Goal: Task Accomplishment & Management: Use online tool/utility

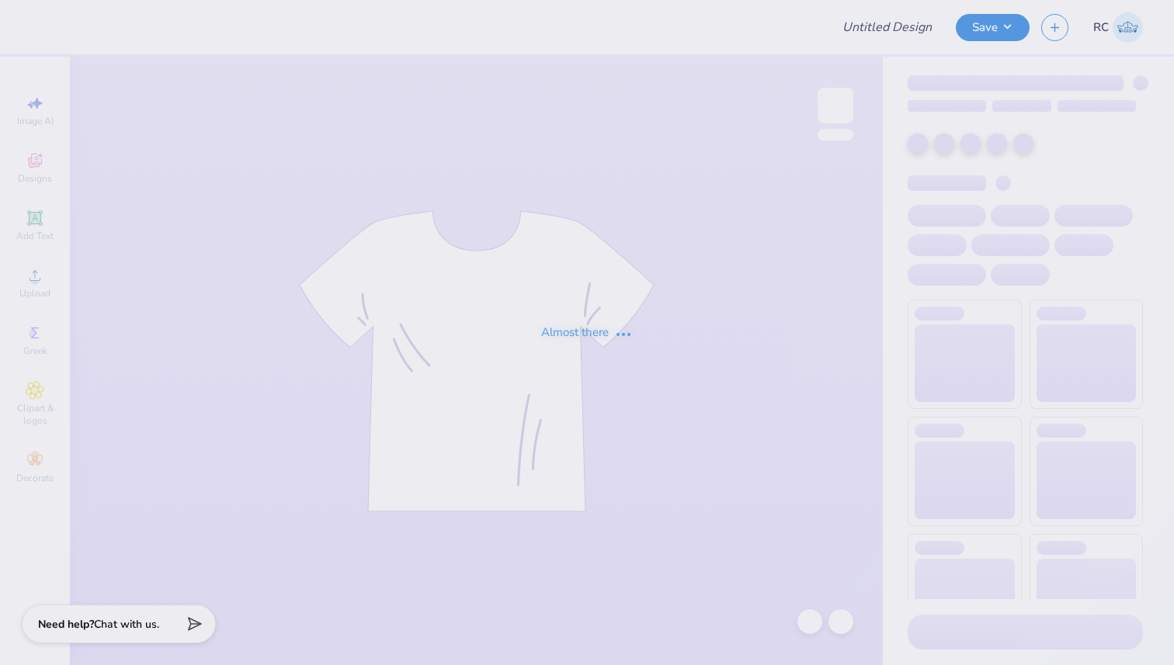
type input "Alpha Delta Pi Sweat Set"
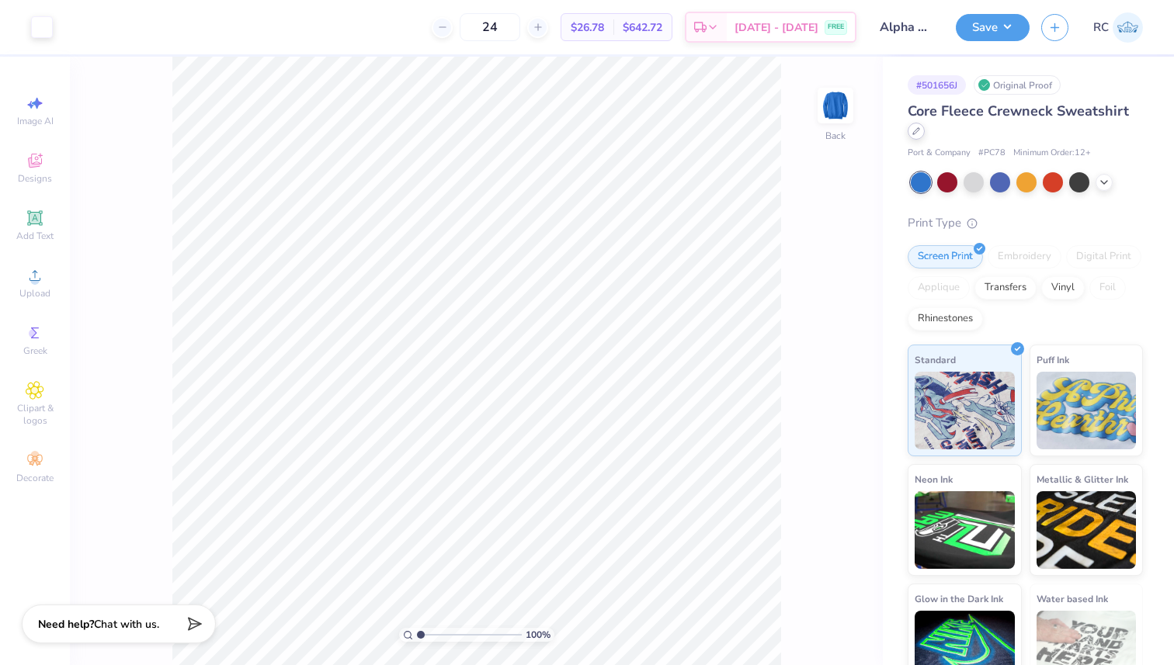
click at [920, 129] on icon at bounding box center [916, 131] width 8 height 8
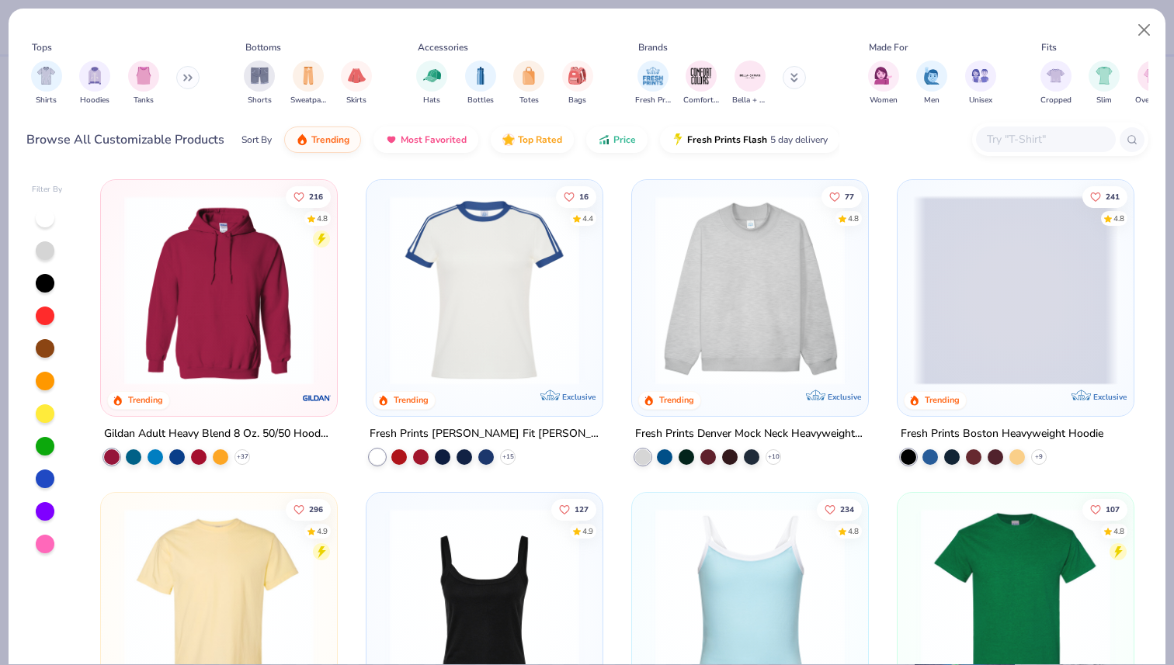
click at [1005, 134] on input "text" at bounding box center [1045, 139] width 120 height 18
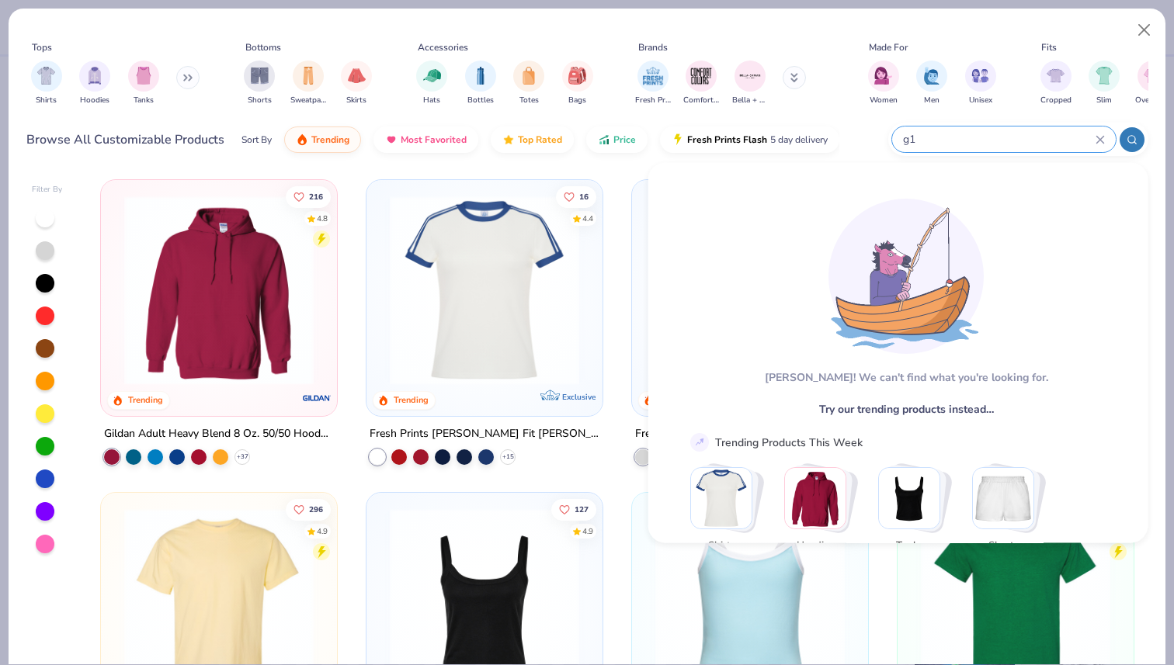
type input "g"
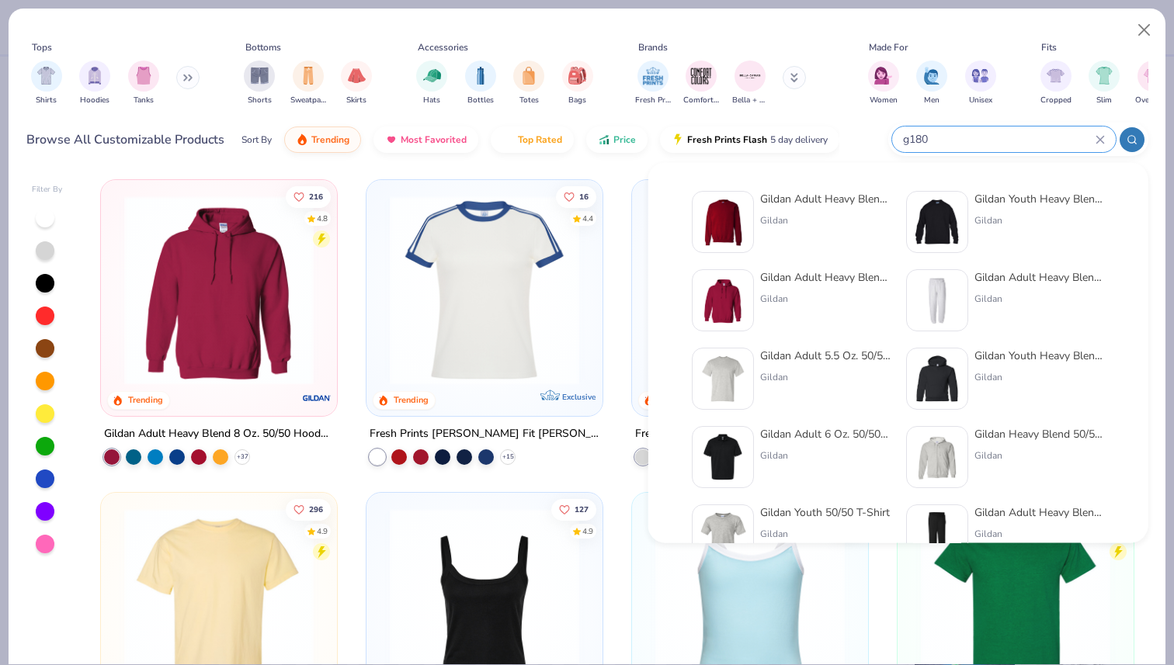
type input "g180"
click at [773, 203] on div "Gildan Adult Heavy Blend Adult 8 Oz. 50/50 Fleece Crew" at bounding box center [825, 199] width 130 height 16
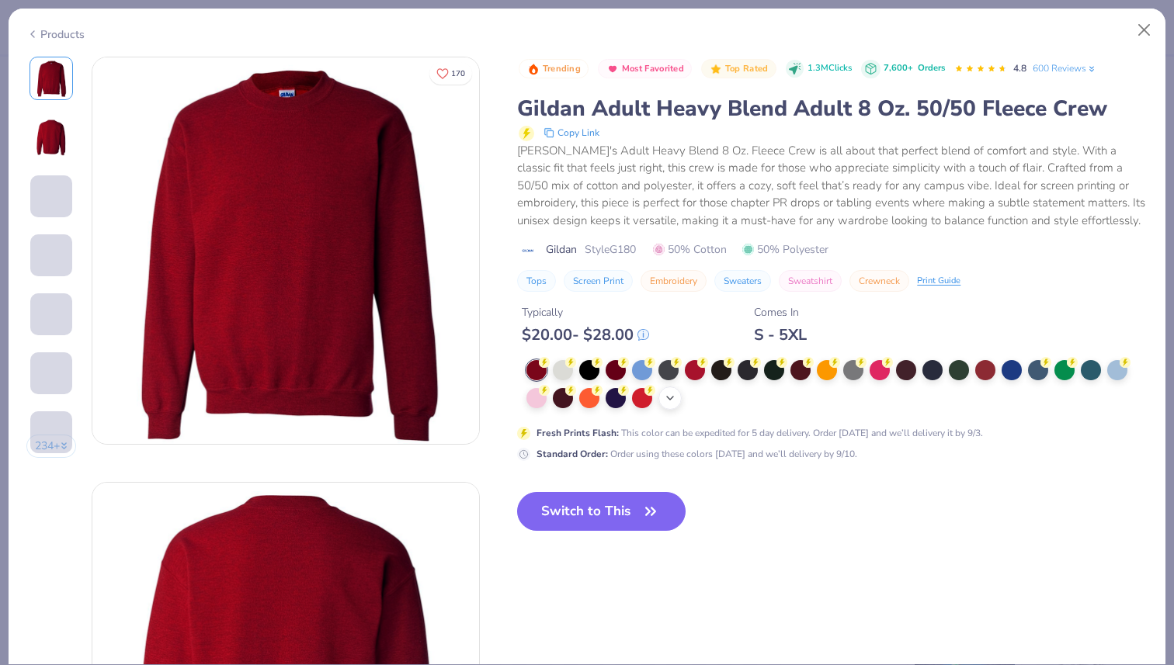
click at [675, 397] on icon at bounding box center [670, 398] width 12 height 12
click at [670, 397] on div at bounding box center [668, 397] width 20 height 20
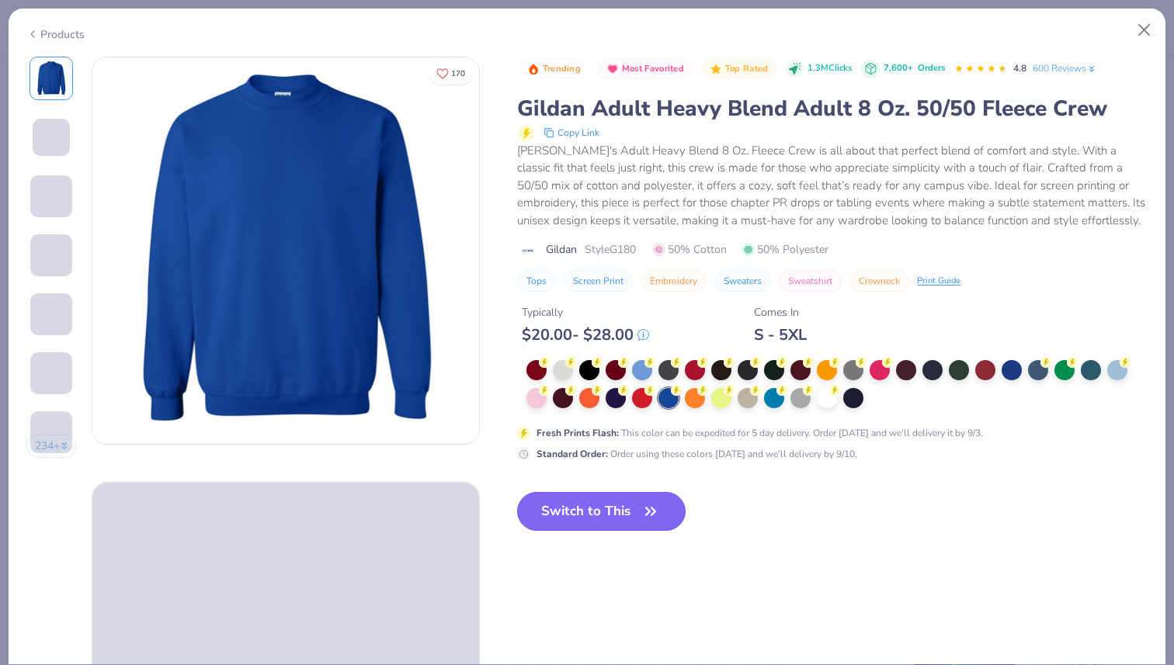
click at [627, 508] on button "Switch to This" at bounding box center [601, 511] width 168 height 39
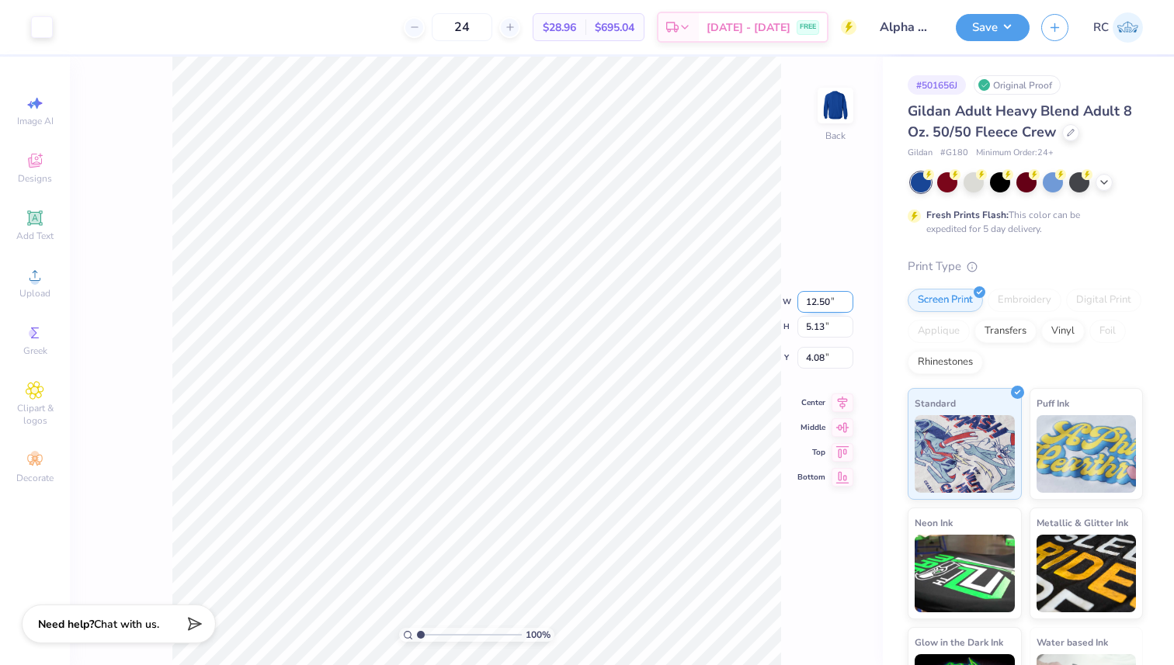
click at [811, 303] on input "12.50" at bounding box center [825, 302] width 56 height 22
click at [811, 362] on input "4.08" at bounding box center [825, 358] width 56 height 22
type input "3.00"
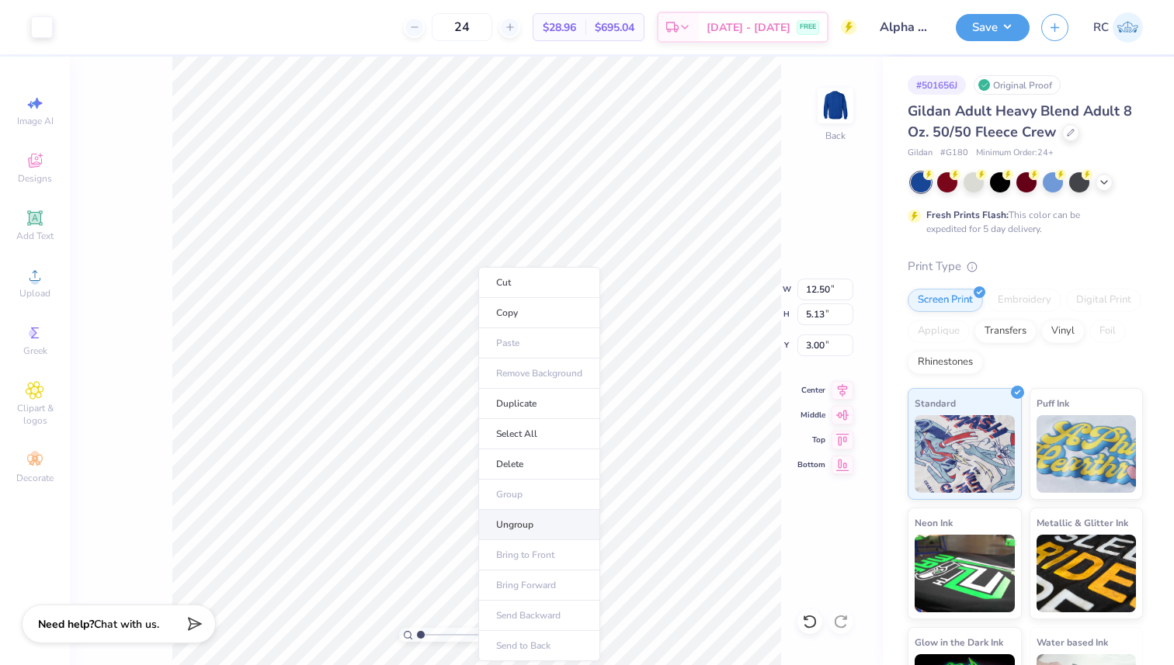
click at [532, 525] on li "Ungroup" at bounding box center [539, 525] width 122 height 30
click at [810, 346] on input "6.77" at bounding box center [825, 346] width 56 height 22
click at [812, 293] on input "5.33" at bounding box center [825, 290] width 56 height 22
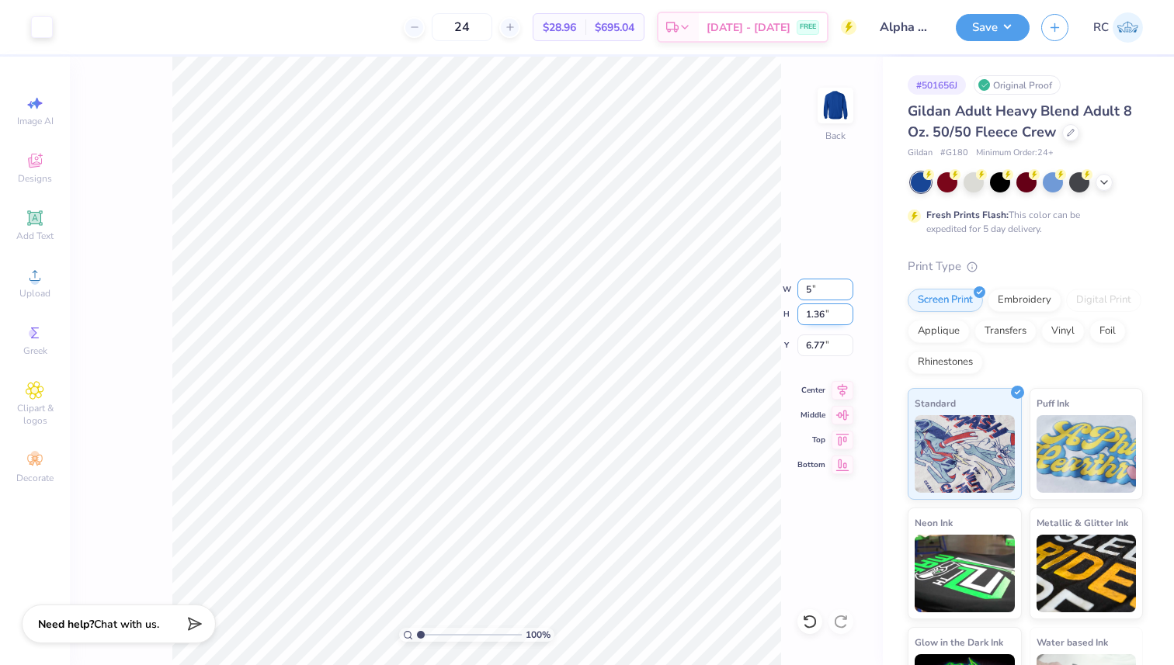
type input "5.00"
type input "1.28"
type input "6.81"
click at [812, 285] on input "5.00" at bounding box center [825, 290] width 56 height 22
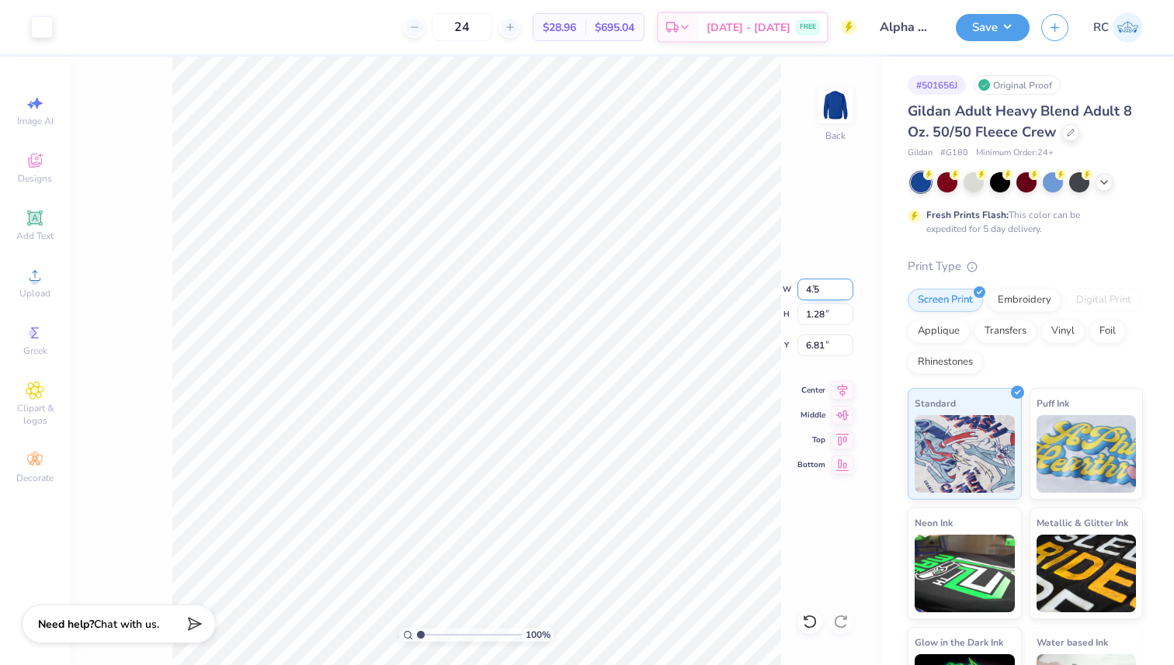
type input "4.50"
type input "1.15"
type input "6.87"
type input "6.74"
type input "6.87"
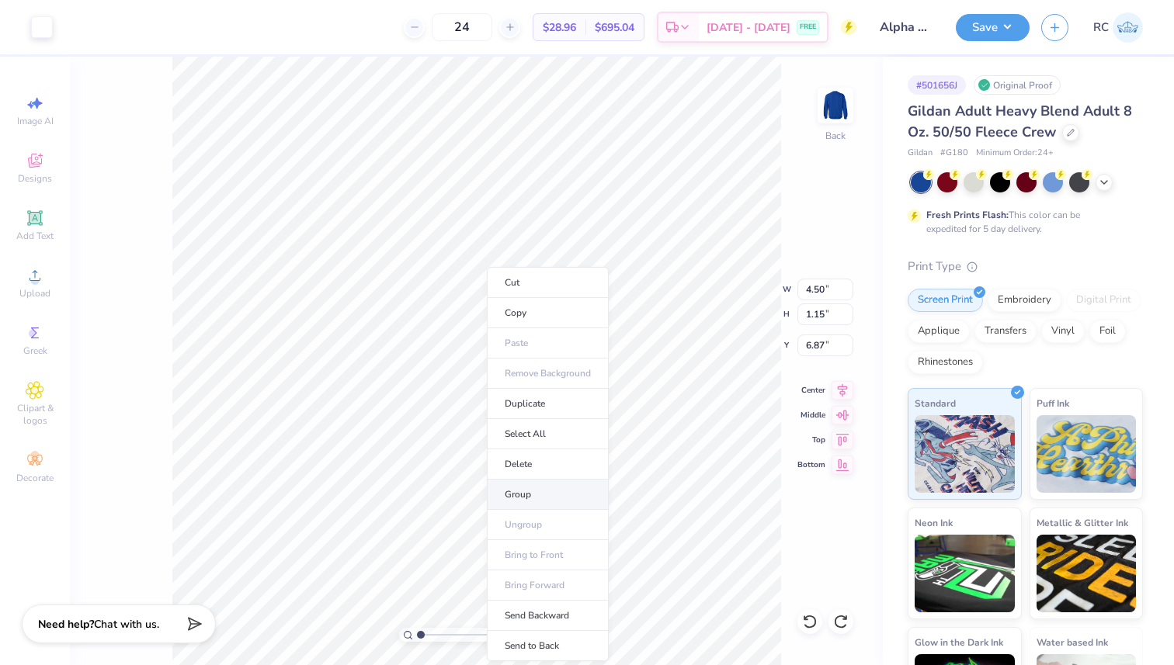
click at [537, 487] on li "Group" at bounding box center [548, 495] width 122 height 30
type input "6.54"
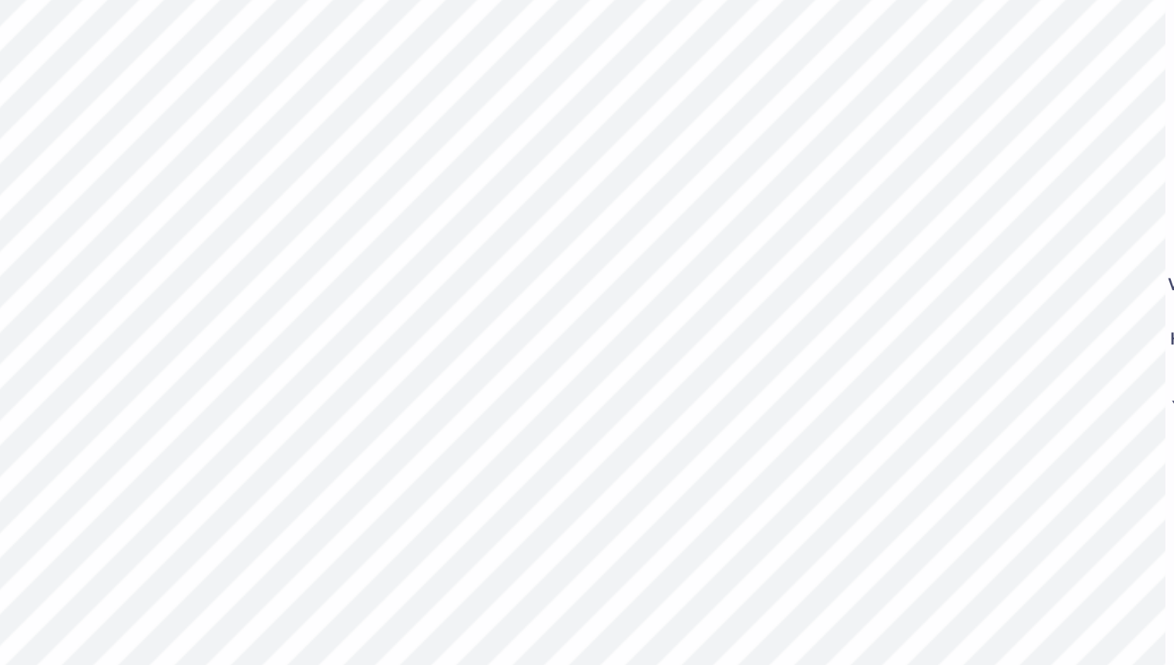
type input "6.62"
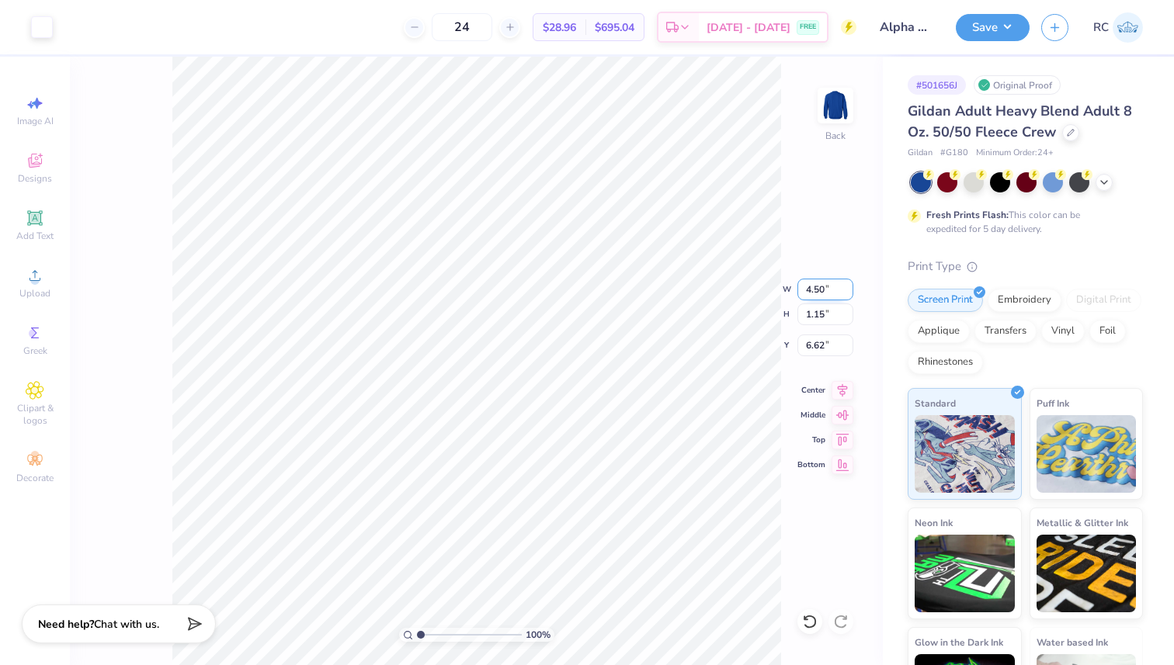
click at [811, 290] on input "4.50" at bounding box center [825, 290] width 56 height 22
type input "4.00"
type input "1.02"
type input "6.68"
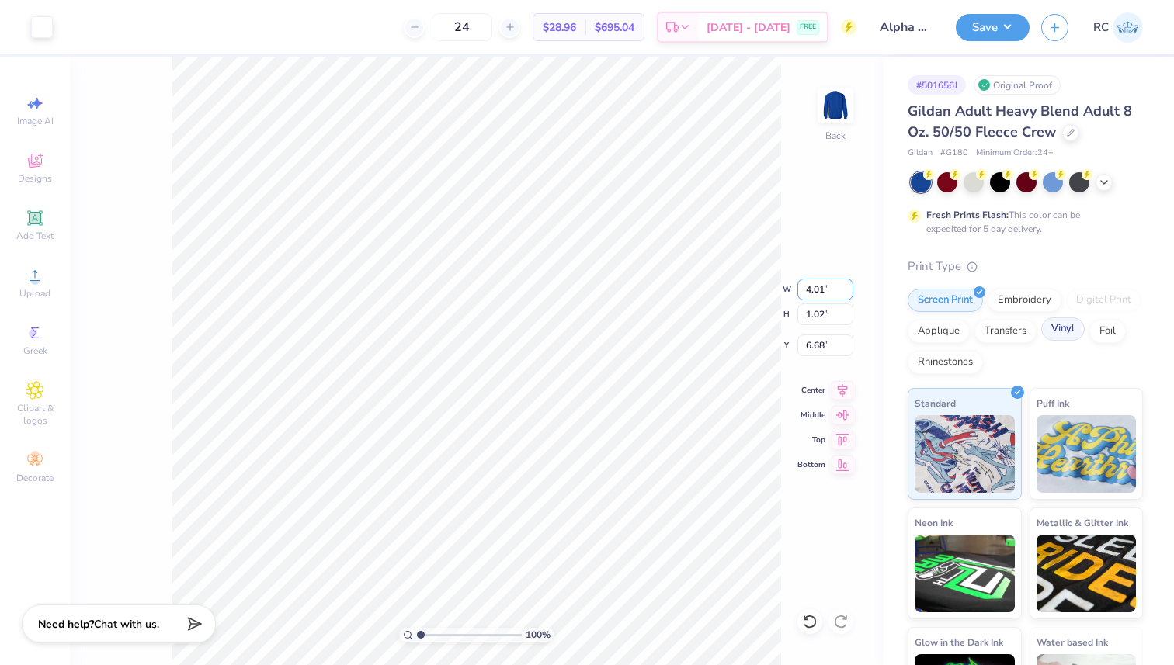
type input "4"
click at [845, 387] on icon at bounding box center [842, 388] width 22 height 19
click at [837, 384] on icon at bounding box center [842, 388] width 22 height 19
click at [1018, 26] on button "Save" at bounding box center [993, 25] width 74 height 27
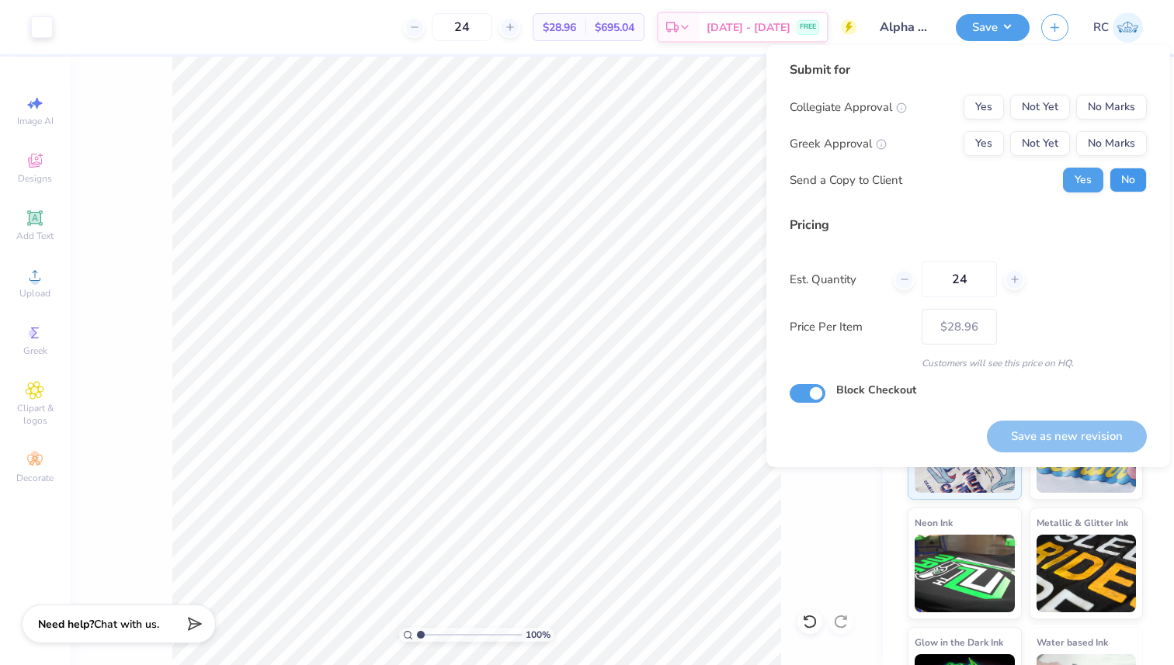
click at [1121, 175] on button "No" at bounding box center [1127, 180] width 37 height 25
click at [1110, 138] on button "No Marks" at bounding box center [1111, 143] width 71 height 25
click at [1019, 144] on button "Not Yet" at bounding box center [1040, 143] width 60 height 25
click at [1004, 137] on div "Yes Not Yet No Marks" at bounding box center [1054, 143] width 183 height 25
click at [979, 135] on button "Yes" at bounding box center [983, 143] width 40 height 25
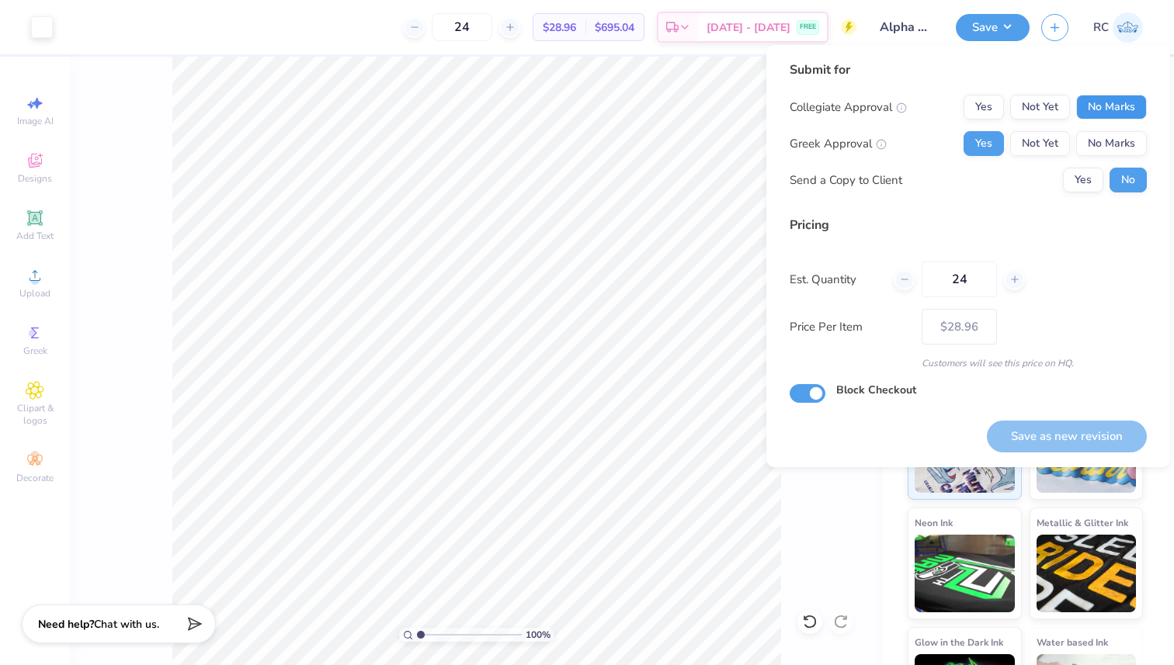
click at [1093, 108] on button "No Marks" at bounding box center [1111, 107] width 71 height 25
click at [1064, 436] on button "Save as new revision" at bounding box center [1067, 437] width 160 height 32
type input "$28.96"
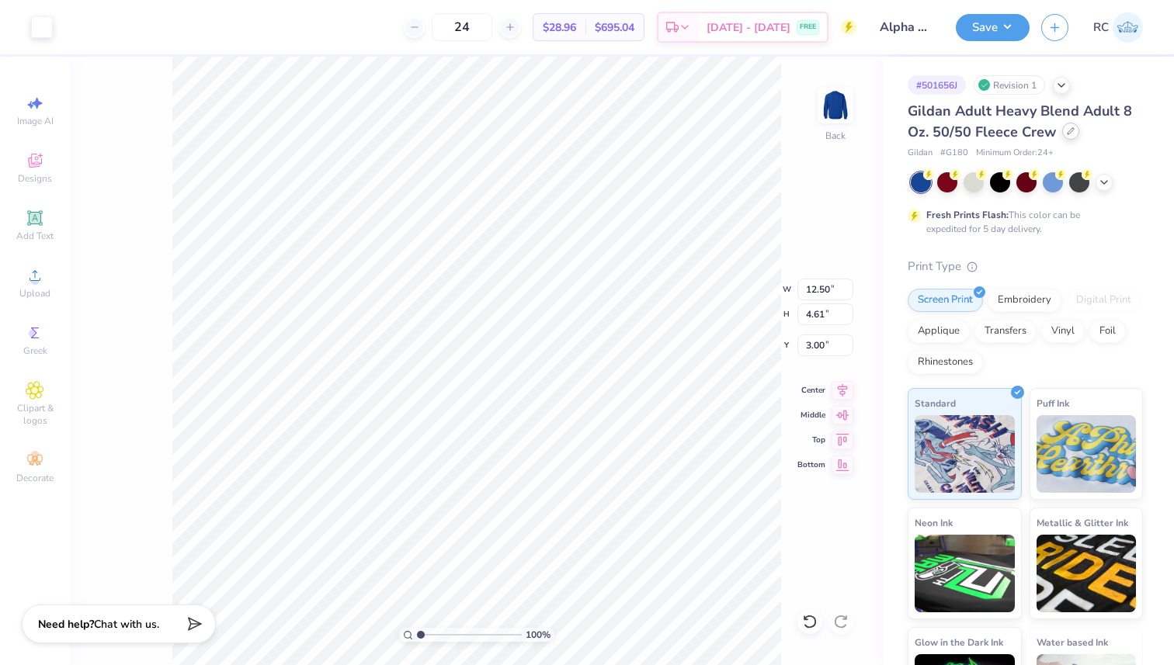
click at [1073, 136] on div at bounding box center [1070, 131] width 17 height 17
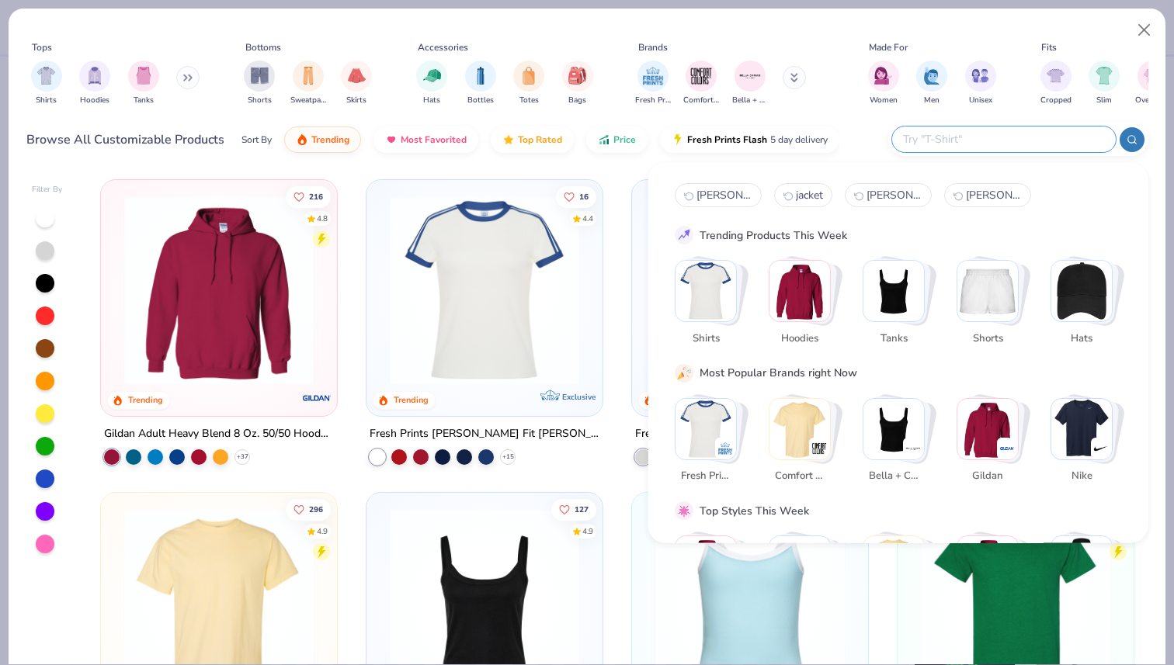
click at [1029, 136] on input "text" at bounding box center [1002, 139] width 203 height 18
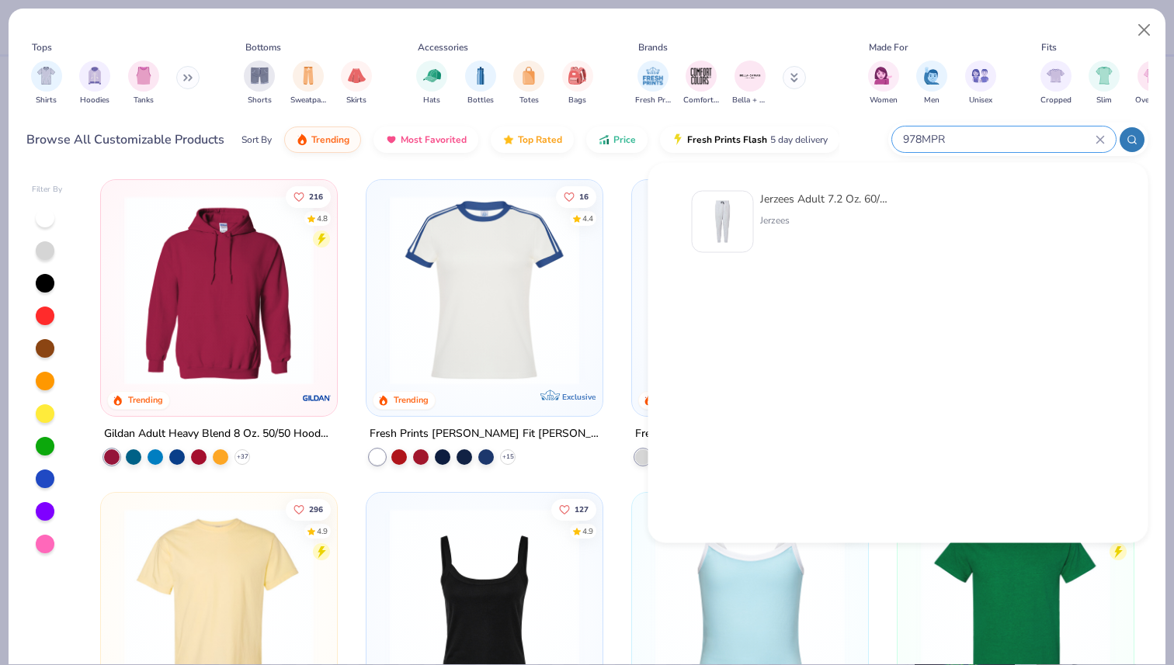
type input "978MPR"
click at [745, 210] on img at bounding box center [723, 222] width 48 height 48
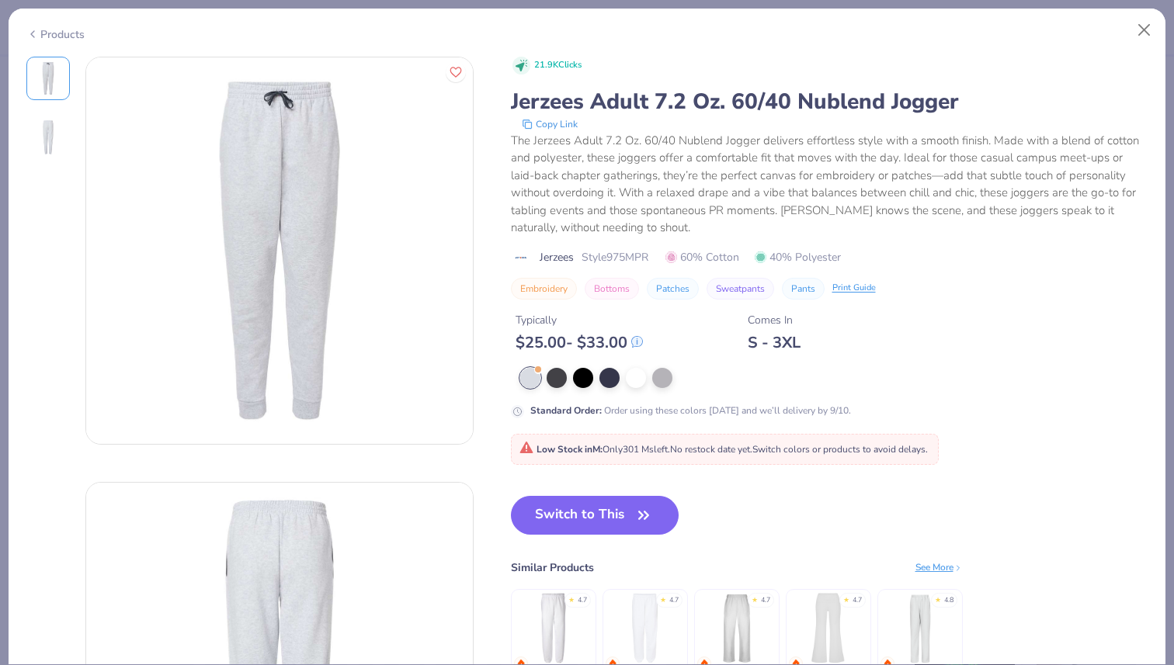
drag, startPoint x: 647, startPoint y: 158, endPoint x: 635, endPoint y: 153, distance: 13.3
click at [47, 33] on div "Products" at bounding box center [55, 34] width 58 height 16
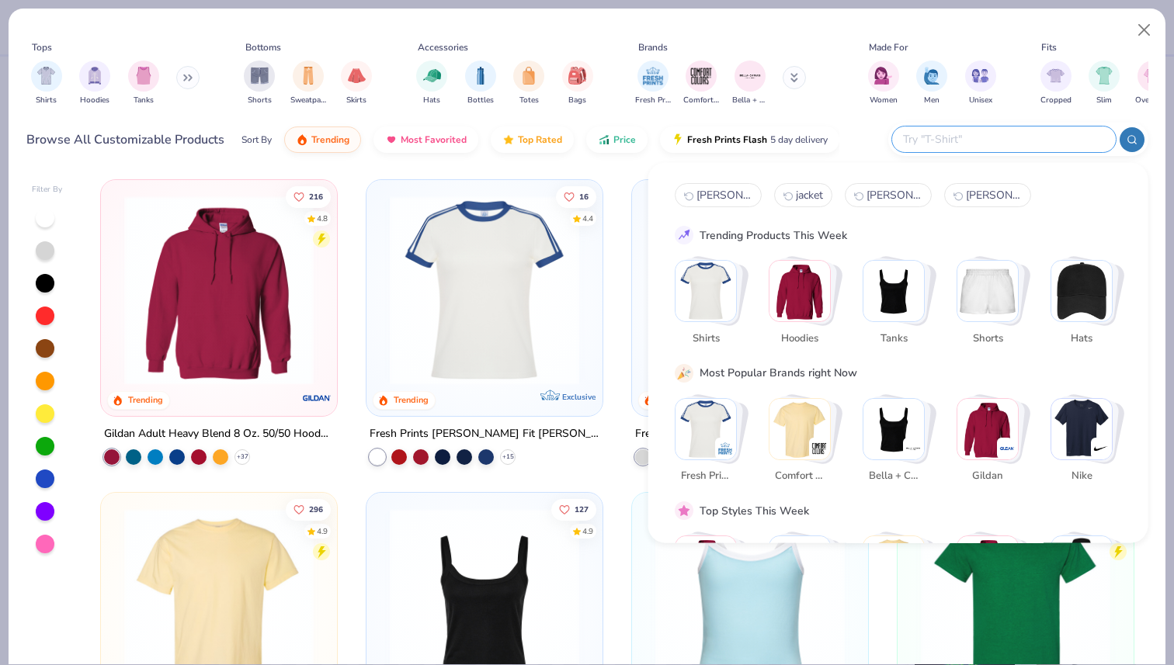
click at [1012, 141] on input "text" at bounding box center [1002, 139] width 203 height 18
click at [997, 269] on img "Stack Card Button Shorts" at bounding box center [987, 291] width 61 height 61
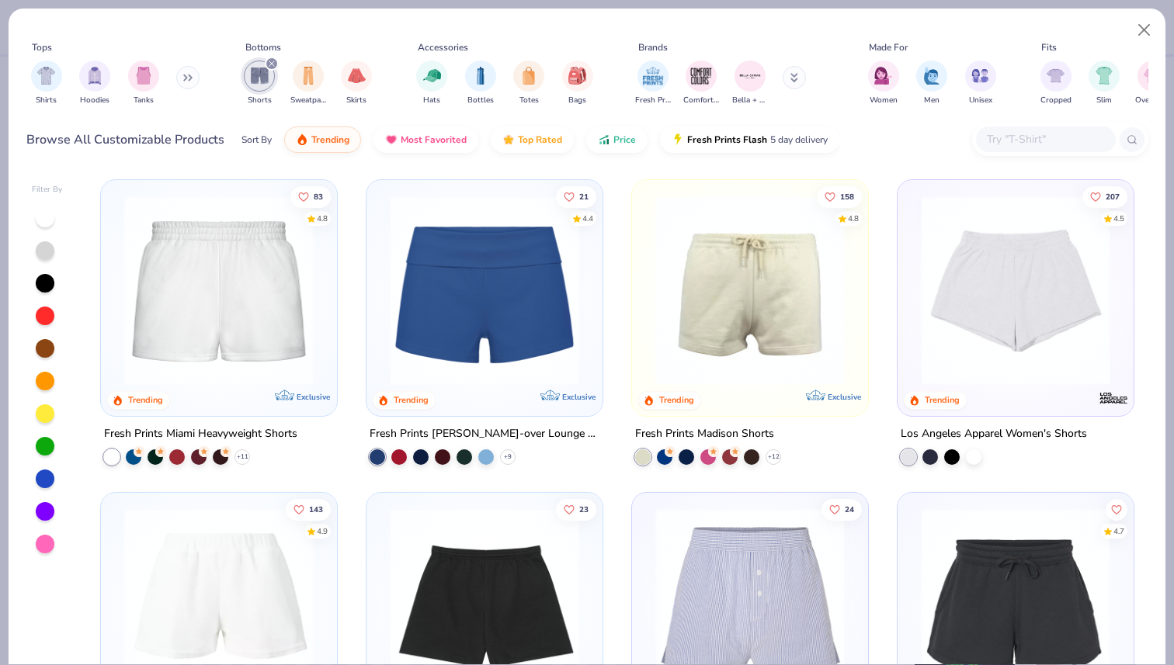
click at [758, 300] on img at bounding box center [749, 290] width 205 height 189
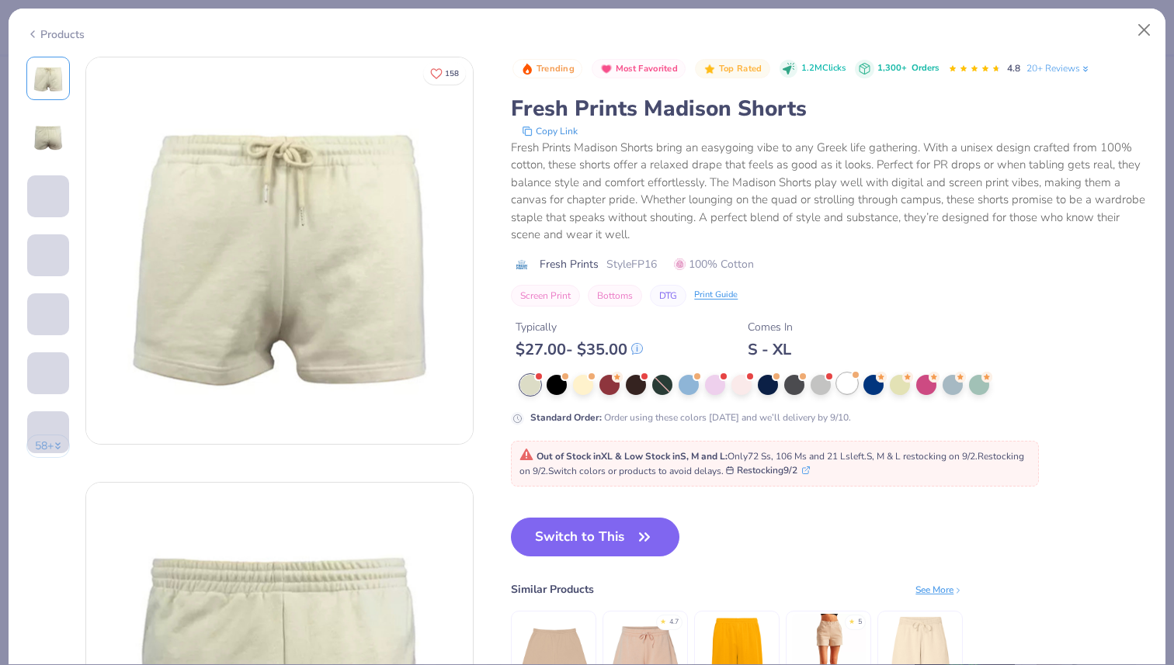
click at [854, 381] on div at bounding box center [847, 383] width 20 height 20
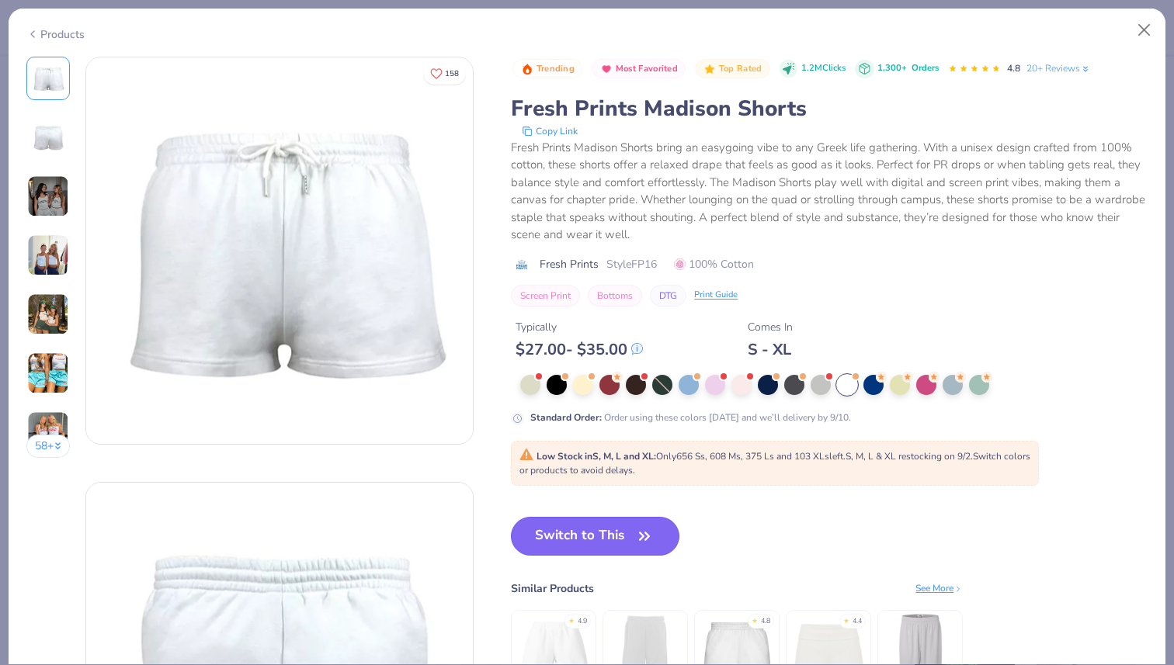
click at [639, 536] on icon "button" at bounding box center [644, 536] width 22 height 22
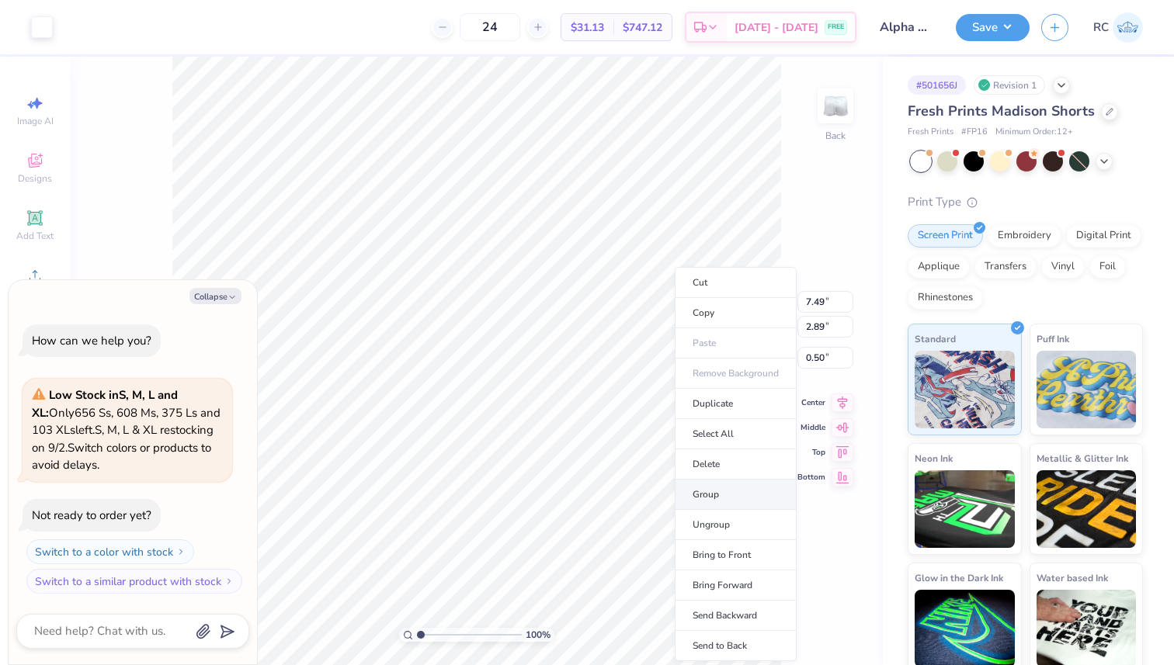
click at [730, 497] on li "Group" at bounding box center [736, 495] width 122 height 30
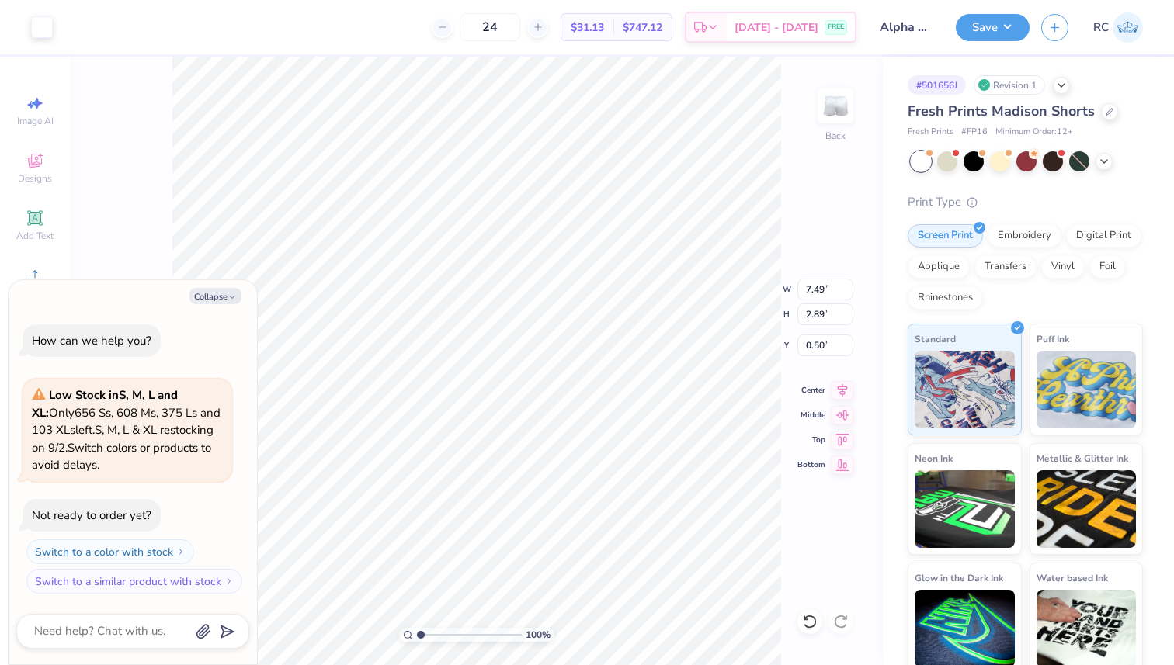
click at [794, 311] on div "100 % Back W 7.49 7.49 " H 2.89 2.89 " Y 0.50 0.50 " Center Middle Top Bottom" at bounding box center [476, 361] width 813 height 609
type textarea "x"
type input "7.84"
type input "0.52"
click at [40, 28] on div at bounding box center [42, 26] width 22 height 22
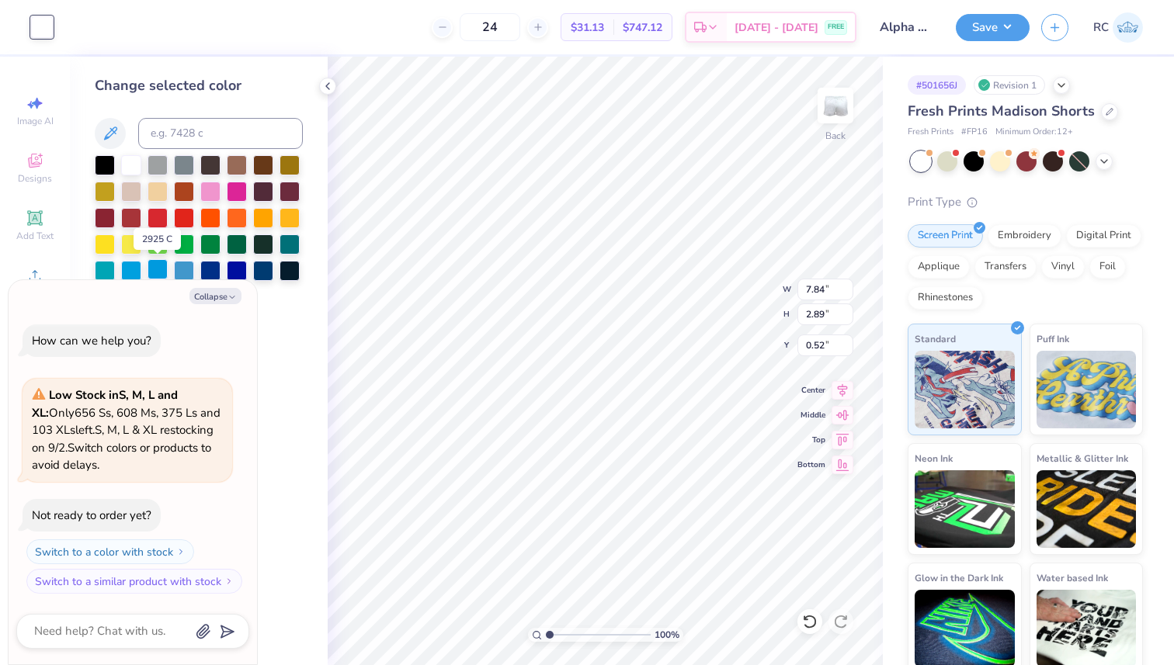
click at [153, 271] on div at bounding box center [157, 269] width 20 height 20
click at [227, 296] on button "Collapse" at bounding box center [215, 296] width 52 height 16
type textarea "x"
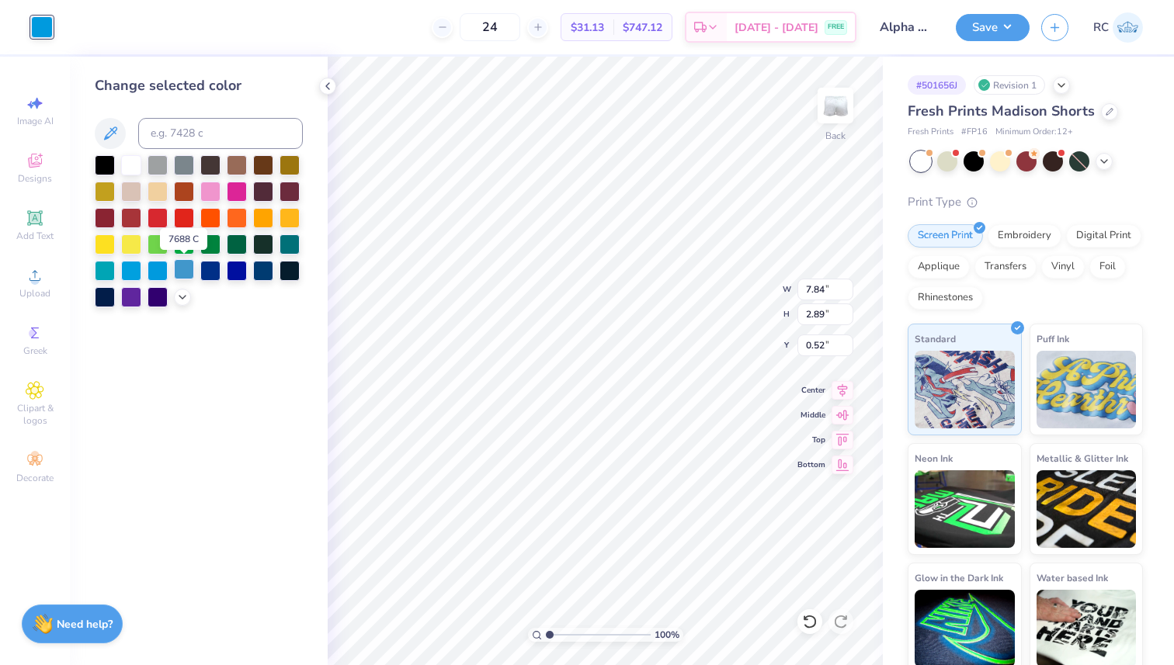
click at [188, 272] on div at bounding box center [184, 269] width 20 height 20
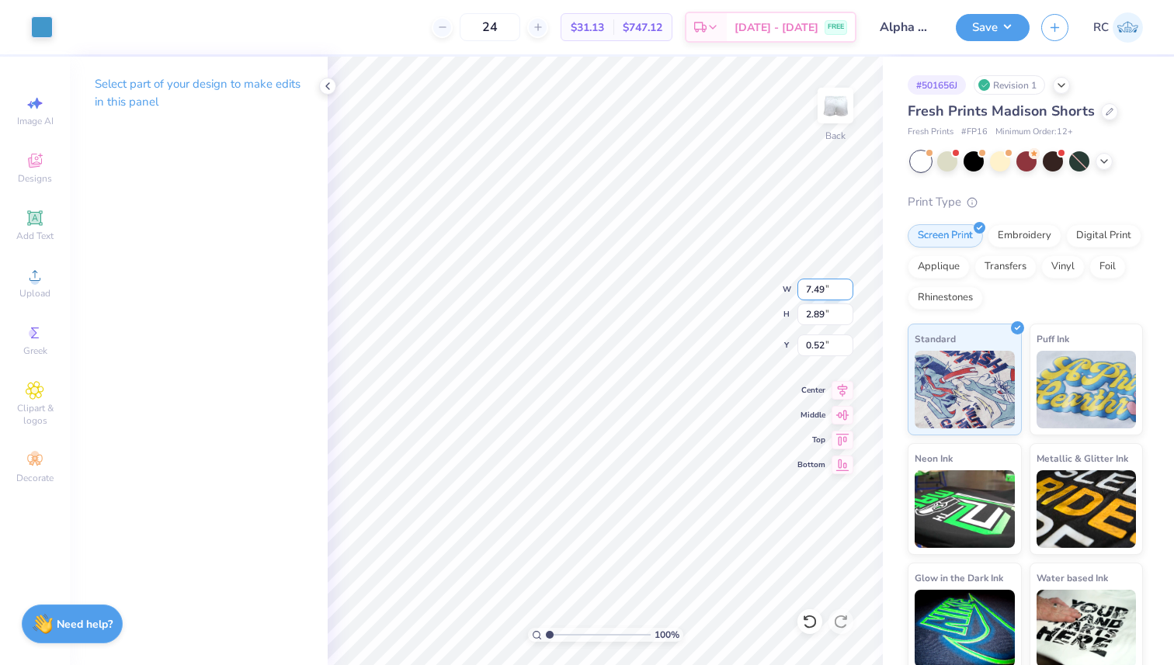
click at [812, 293] on input "7.49" at bounding box center [825, 290] width 56 height 22
click at [813, 293] on input "7.49" at bounding box center [825, 290] width 56 height 22
type input "4.50"
type input "1.74"
type input "6.08"
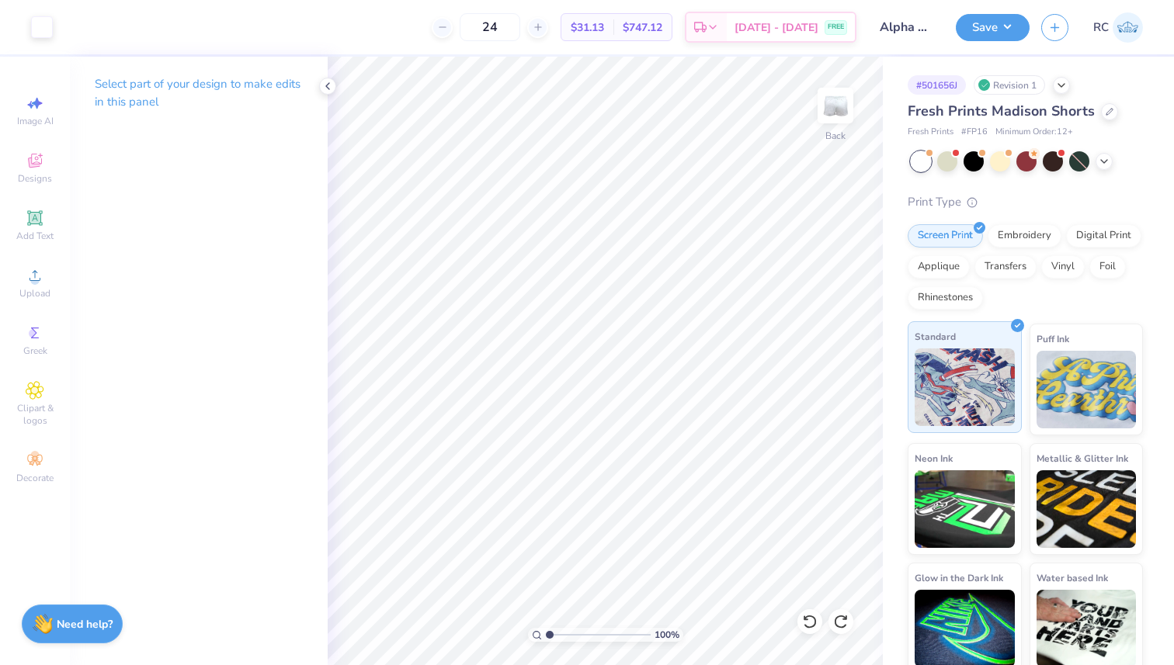
click at [960, 363] on div "Art colors 24 $31.13 Per Item $747.12 Total Est. Delivery [DATE] - [DATE] FREE …" at bounding box center [587, 332] width 1174 height 665
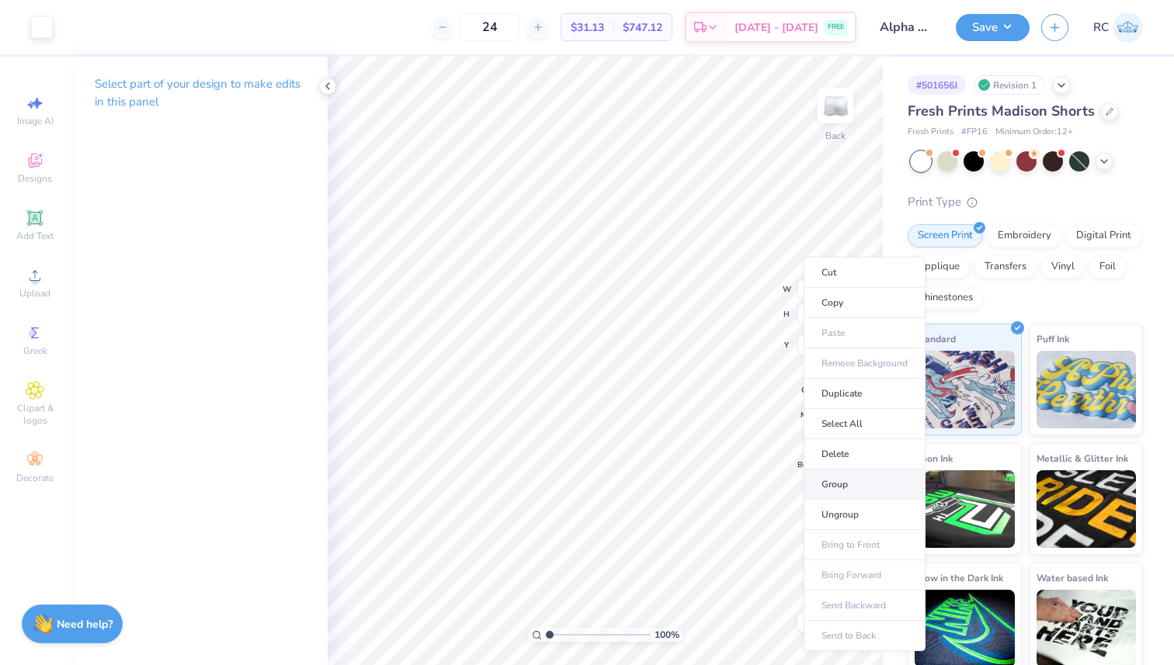
click at [842, 482] on li "Group" at bounding box center [864, 485] width 122 height 30
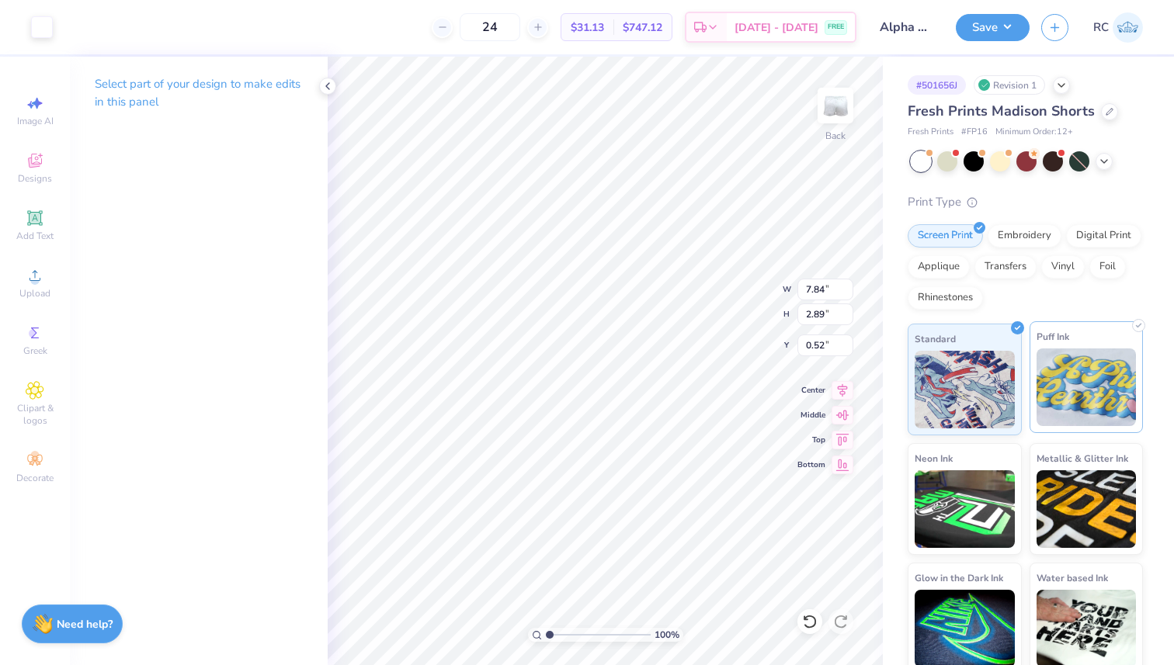
click at [1031, 353] on div "Art colors 24 $31.13 Per Item $747.12 Total Est. Delivery [DATE] - [DATE] FREE …" at bounding box center [587, 332] width 1174 height 665
click at [809, 287] on input "7.84" at bounding box center [825, 290] width 56 height 22
type input "4.00"
type input "1.48"
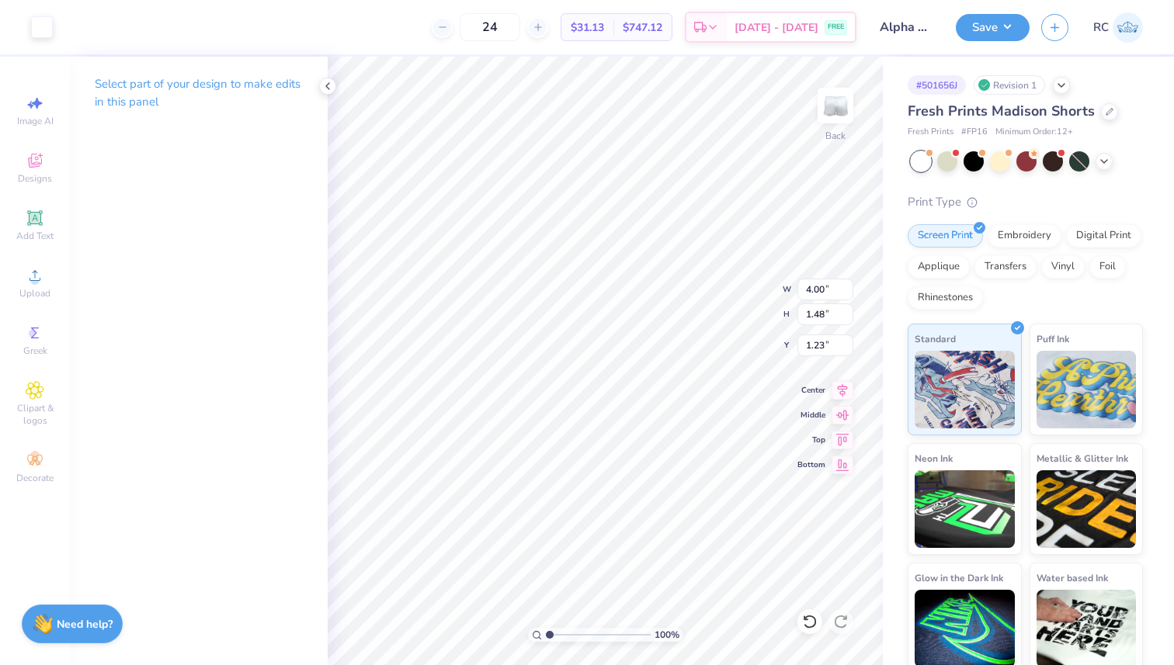
type input "7.30"
click at [42, 33] on div at bounding box center [42, 26] width 22 height 22
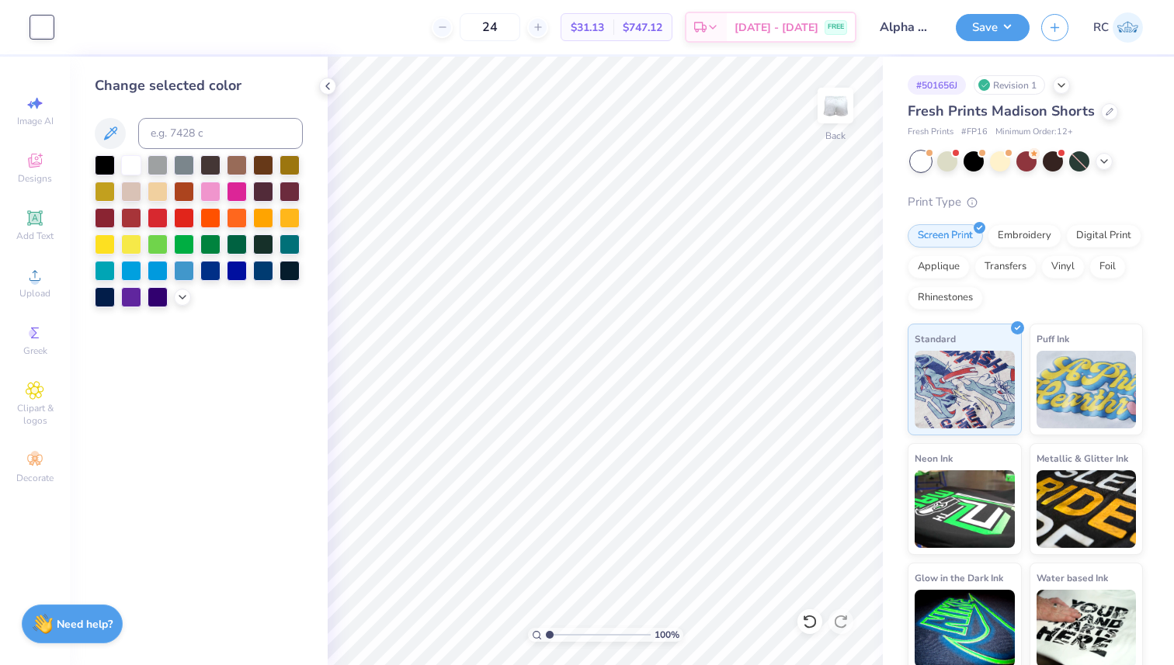
click at [194, 117] on div "Change selected color" at bounding box center [199, 191] width 208 height 232
click at [198, 137] on input at bounding box center [220, 133] width 165 height 31
click at [186, 130] on input at bounding box center [220, 133] width 165 height 31
type input "7686"
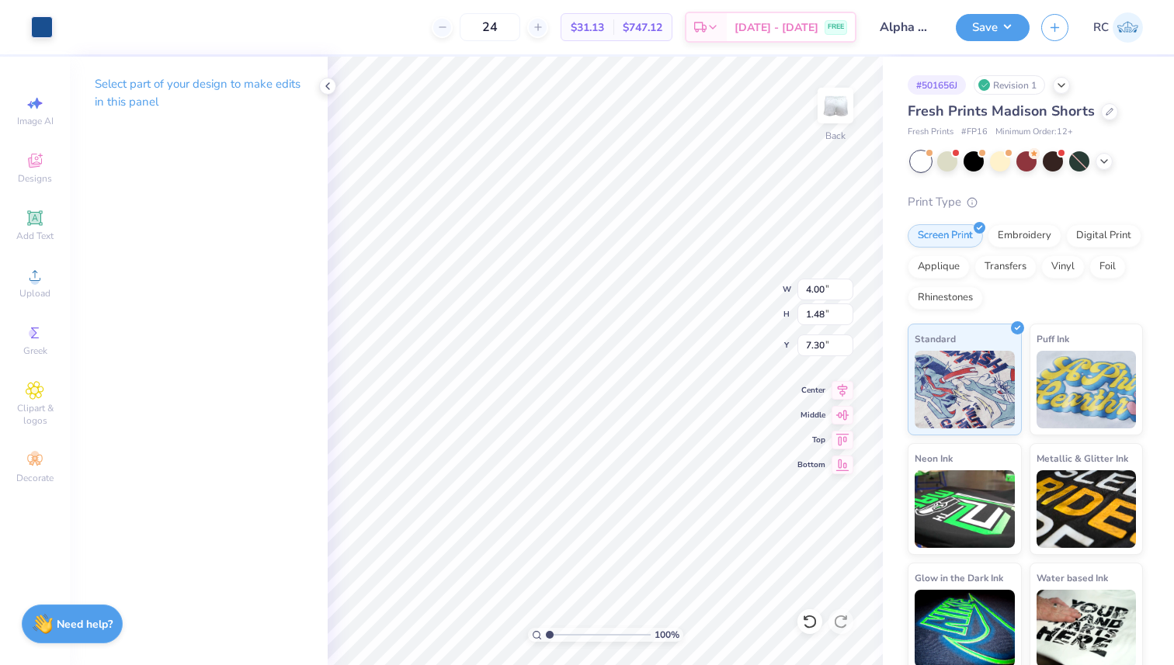
type input "7.28"
click at [43, 23] on div at bounding box center [42, 26] width 22 height 22
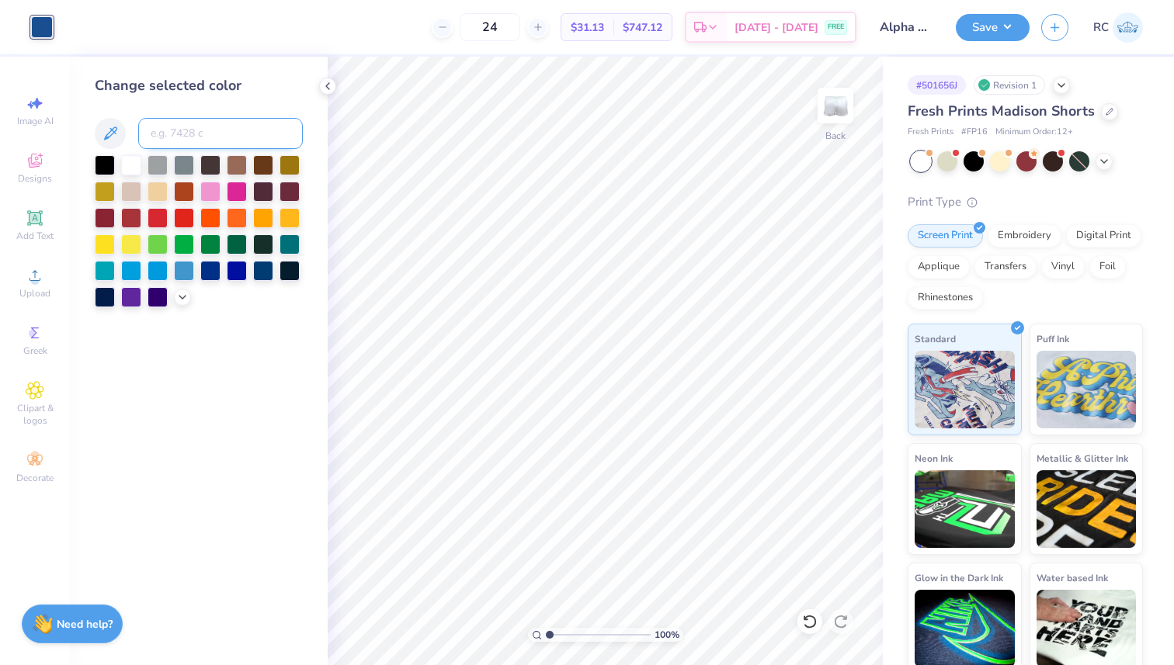
click at [224, 133] on input at bounding box center [220, 133] width 165 height 31
type input "7686"
click at [110, 133] on icon at bounding box center [110, 133] width 19 height 19
click at [1097, 154] on div at bounding box center [1026, 161] width 232 height 20
click at [1106, 159] on polyline at bounding box center [1104, 159] width 6 height 3
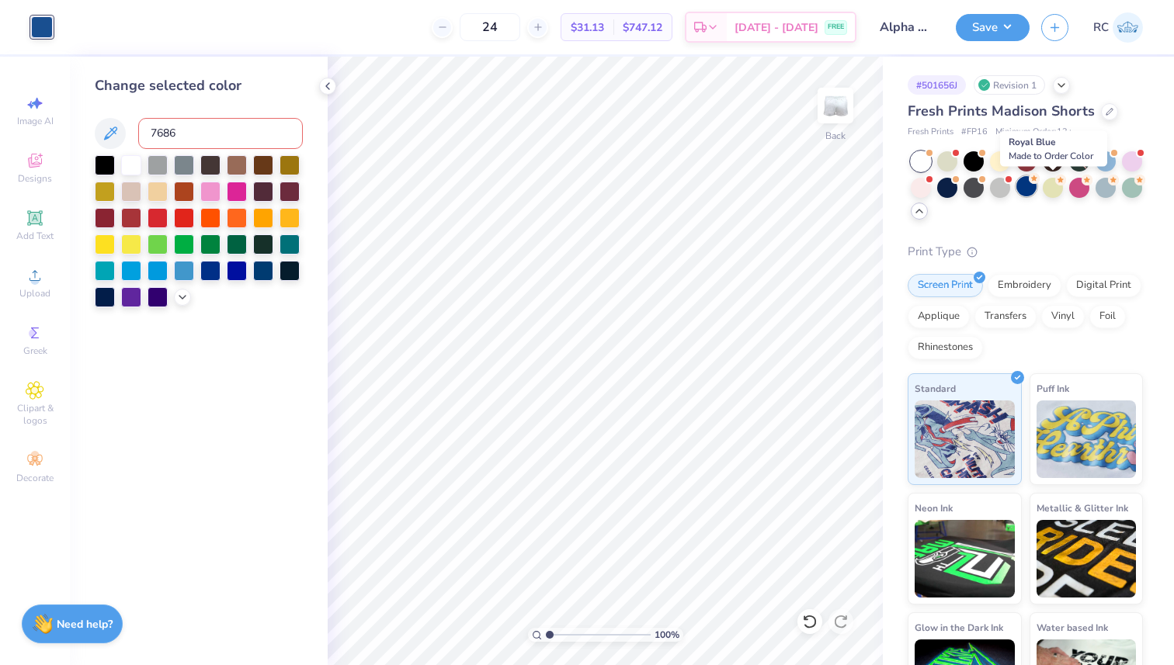
click at [1036, 192] on div at bounding box center [1026, 186] width 20 height 20
type input "50"
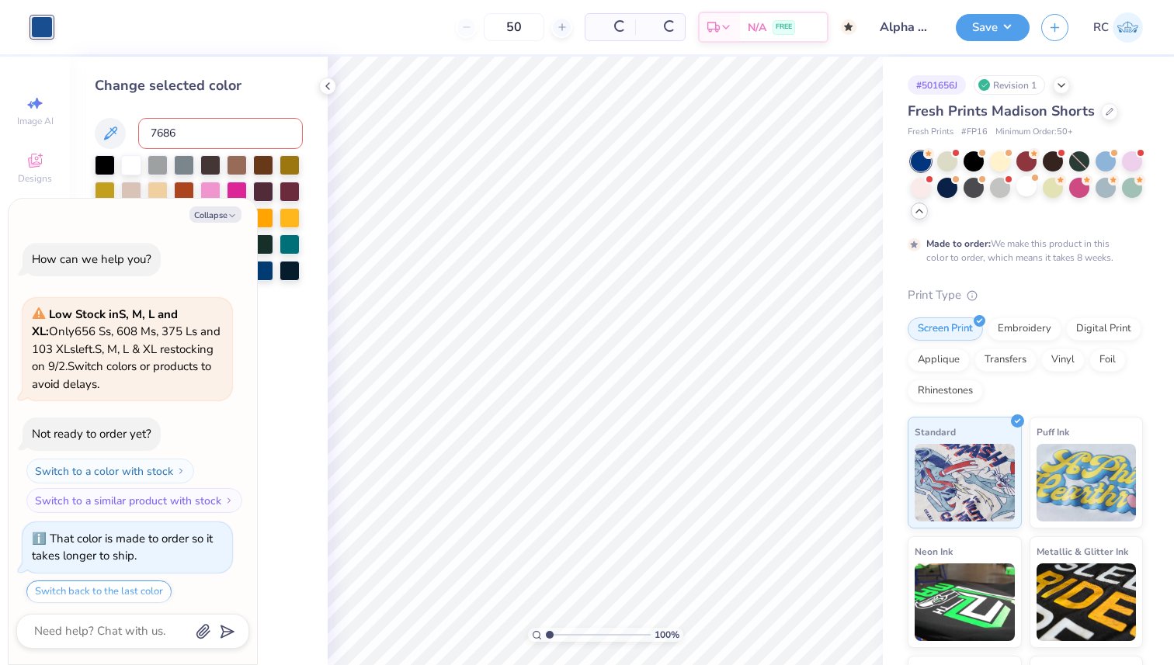
scroll to position [47, 0]
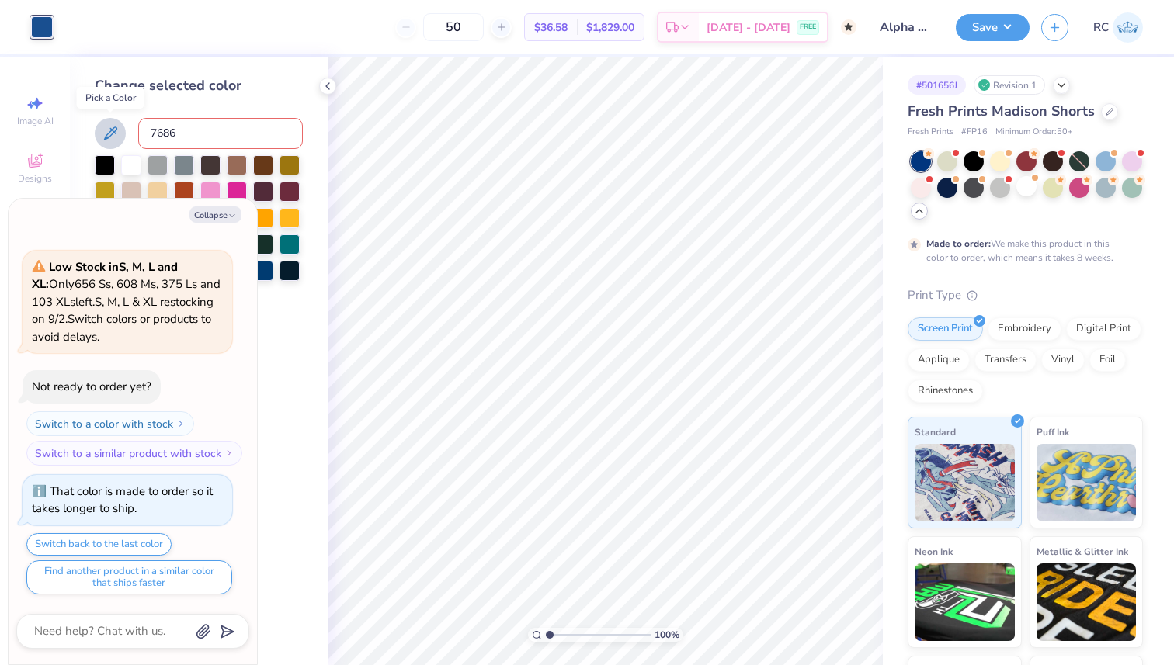
click at [109, 129] on icon at bounding box center [110, 133] width 19 height 19
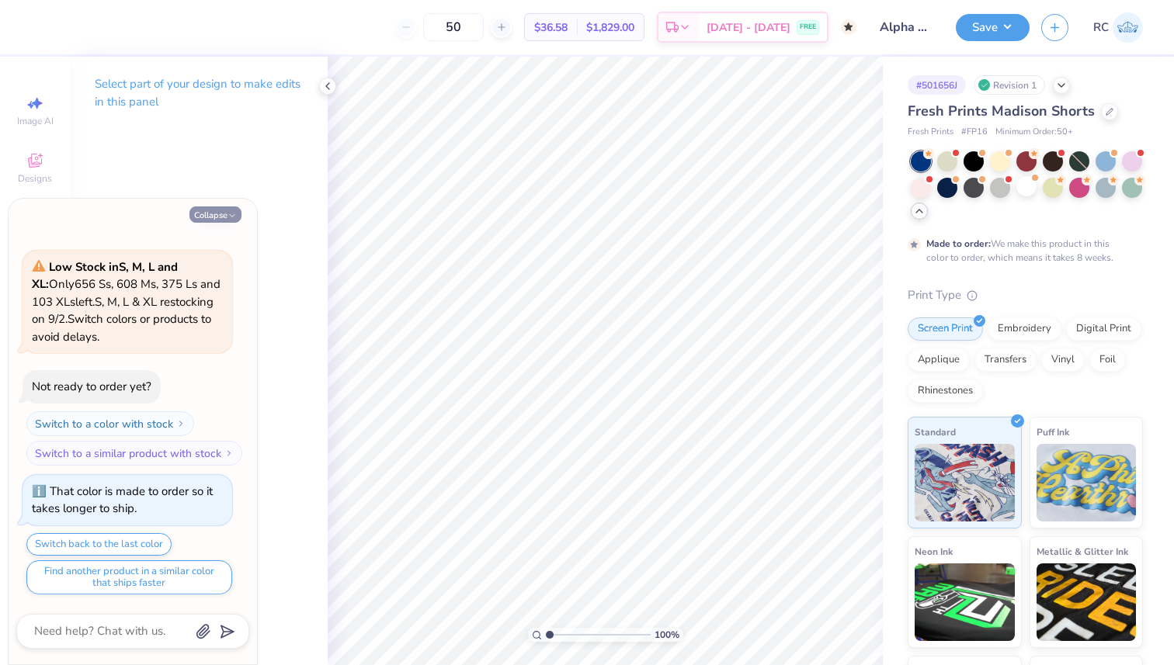
click at [234, 214] on icon "button" at bounding box center [231, 215] width 9 height 9
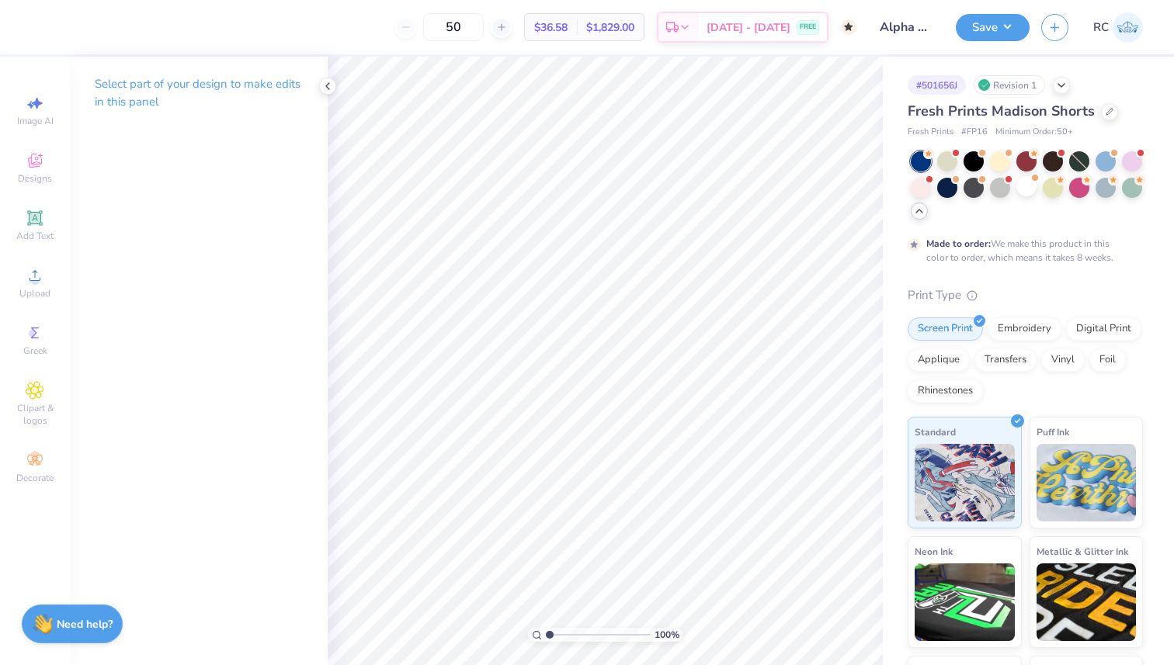
click at [64, 21] on div "50 $36.58 Per Item $1,829.00 Total Est. Delivery [DATE] - [DATE] FREE" at bounding box center [449, 27] width 813 height 54
click at [44, 13] on div "50 $36.58 Per Item $1,829.00 Total Est. Delivery [DATE] - [DATE] FREE" at bounding box center [449, 27] width 813 height 54
click at [37, 36] on div at bounding box center [42, 26] width 22 height 22
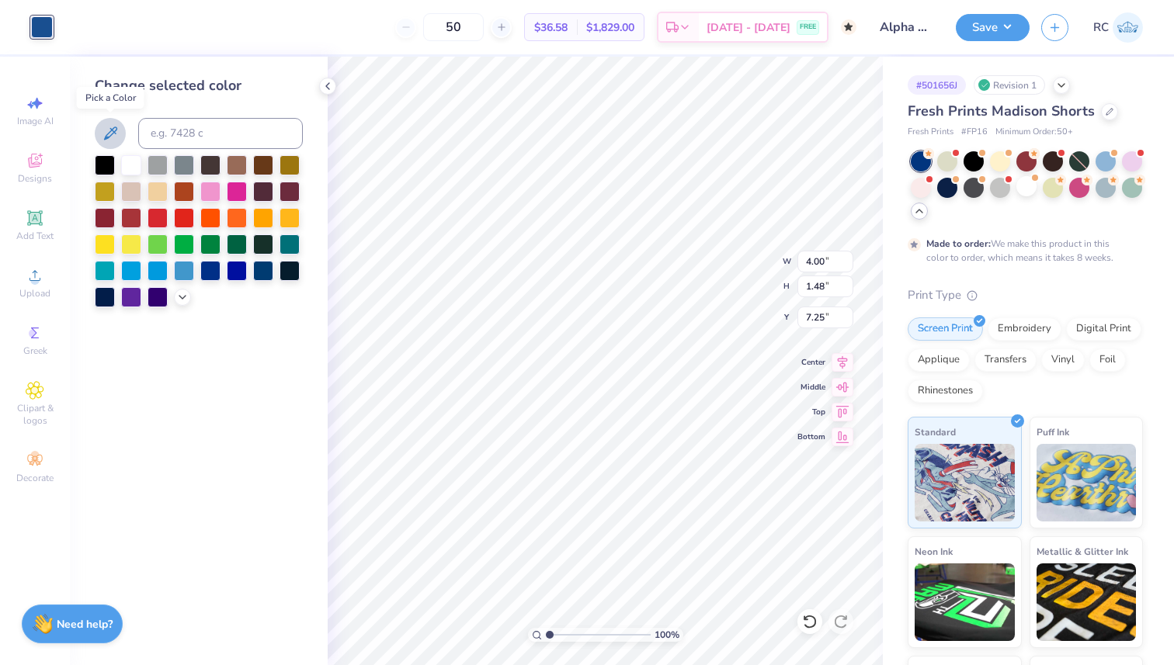
click at [109, 129] on icon at bounding box center [110, 133] width 19 height 19
click at [1063, 190] on div at bounding box center [1052, 186] width 20 height 20
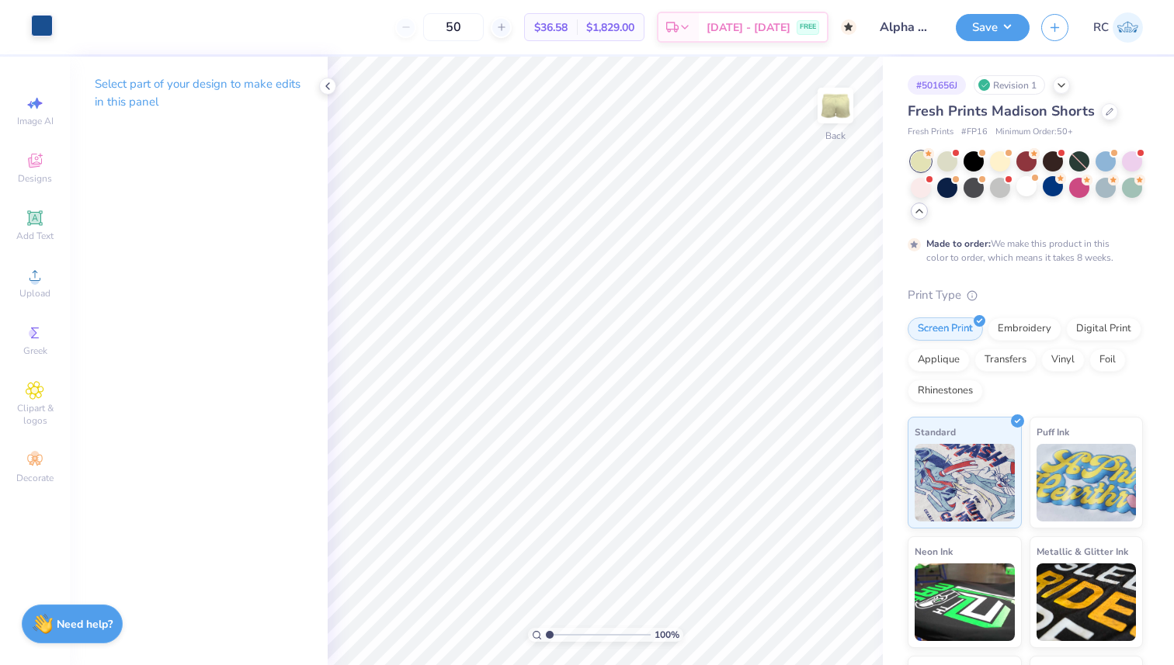
click at [42, 23] on div at bounding box center [42, 26] width 22 height 22
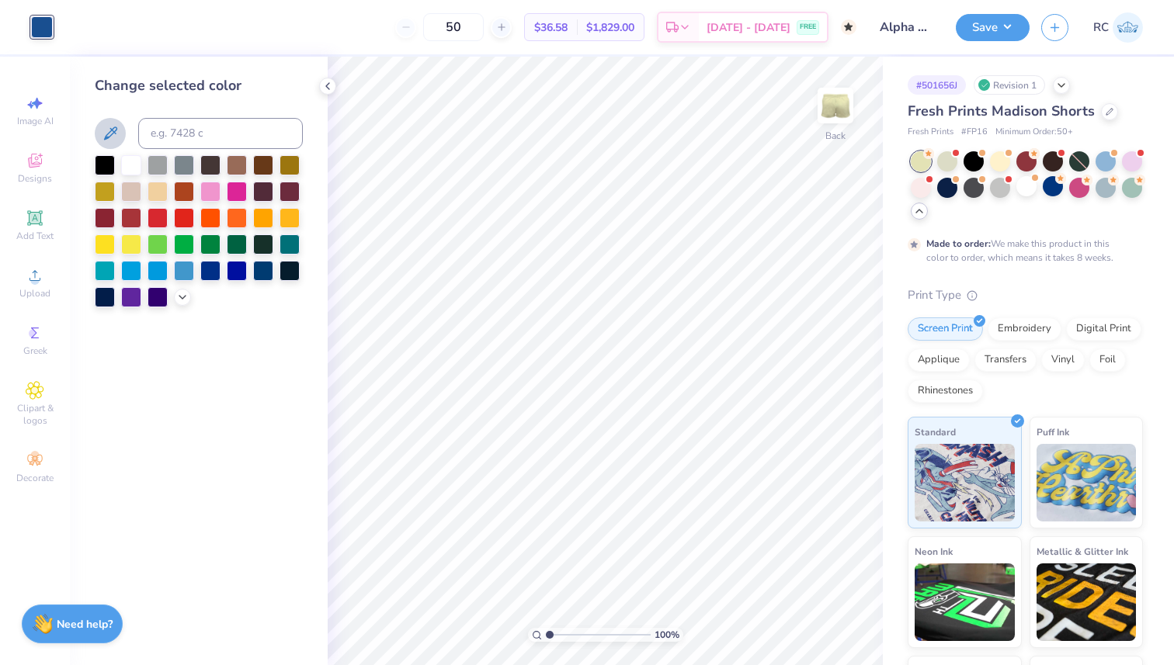
click at [108, 127] on icon at bounding box center [110, 133] width 19 height 19
click at [120, 127] on button at bounding box center [110, 133] width 31 height 31
click at [117, 138] on icon at bounding box center [110, 133] width 19 height 19
click at [113, 137] on icon at bounding box center [110, 133] width 19 height 19
click at [102, 136] on icon at bounding box center [110, 133] width 19 height 19
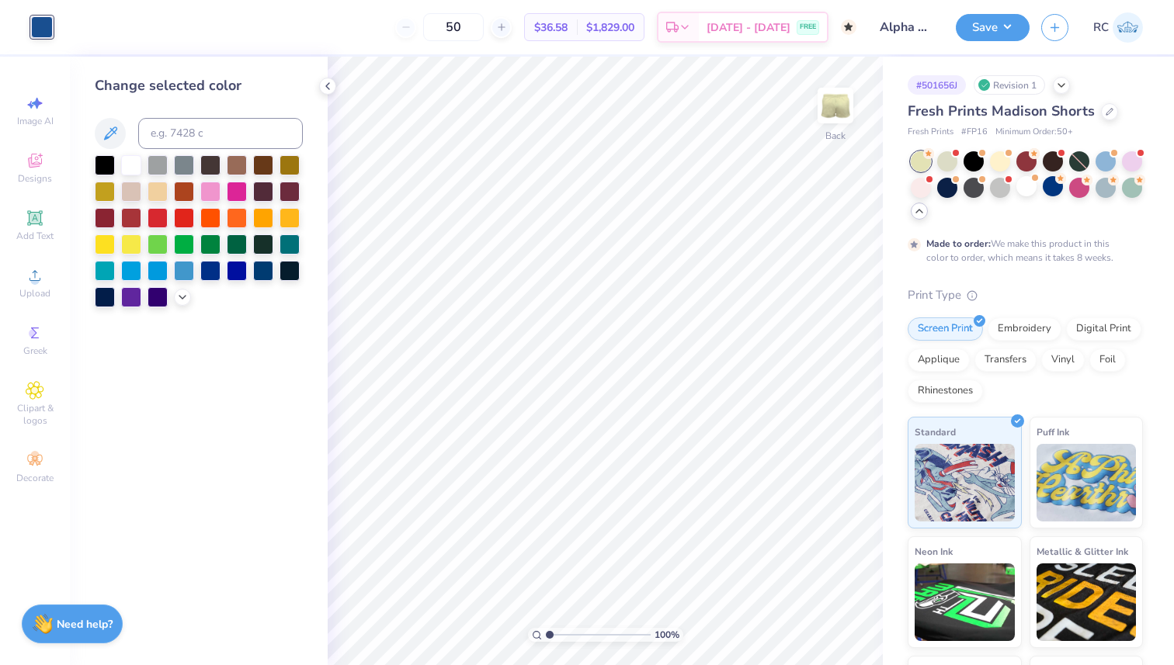
click at [49, 28] on div at bounding box center [42, 27] width 22 height 22
click at [106, 139] on icon at bounding box center [110, 133] width 19 height 19
click at [185, 265] on div at bounding box center [184, 269] width 20 height 20
click at [985, 30] on button "Save" at bounding box center [993, 25] width 74 height 27
click at [1036, 180] on div at bounding box center [1026, 186] width 20 height 20
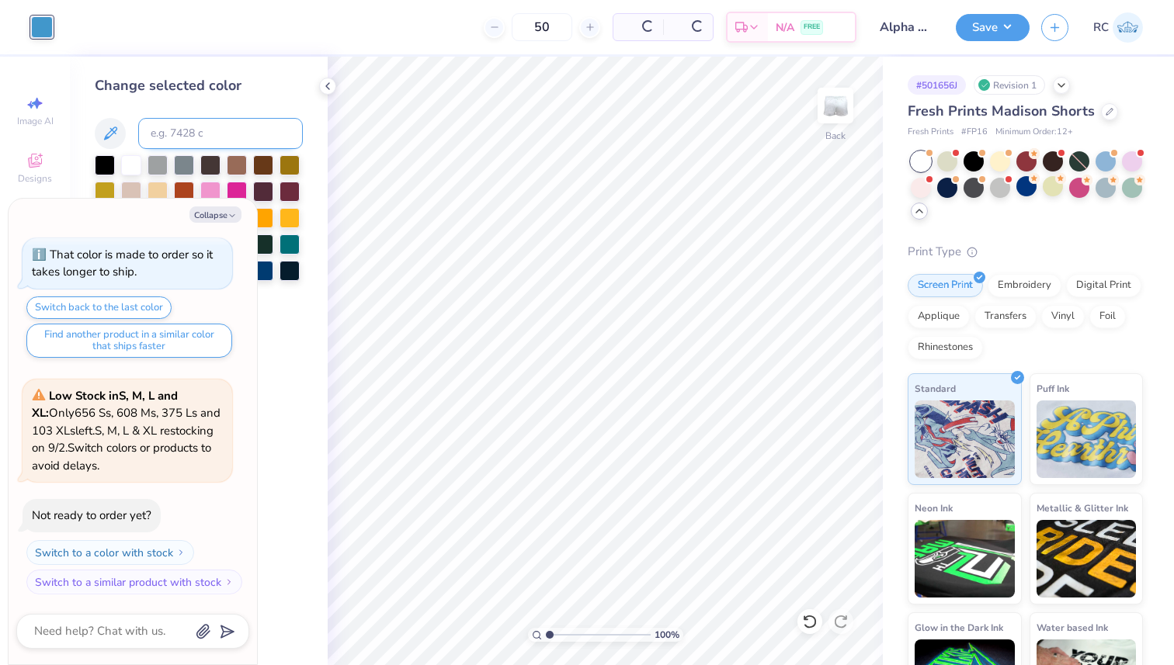
type textarea "x"
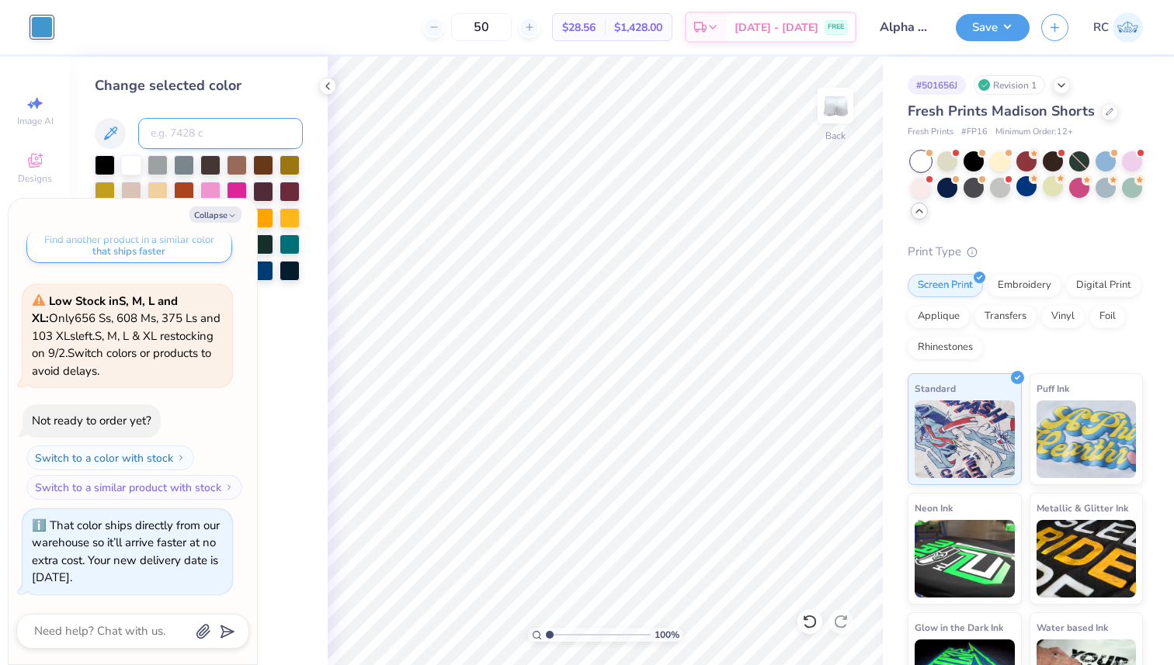
click at [156, 134] on input at bounding box center [220, 133] width 165 height 31
type input "7687"
type textarea "x"
click at [186, 130] on input at bounding box center [220, 133] width 165 height 31
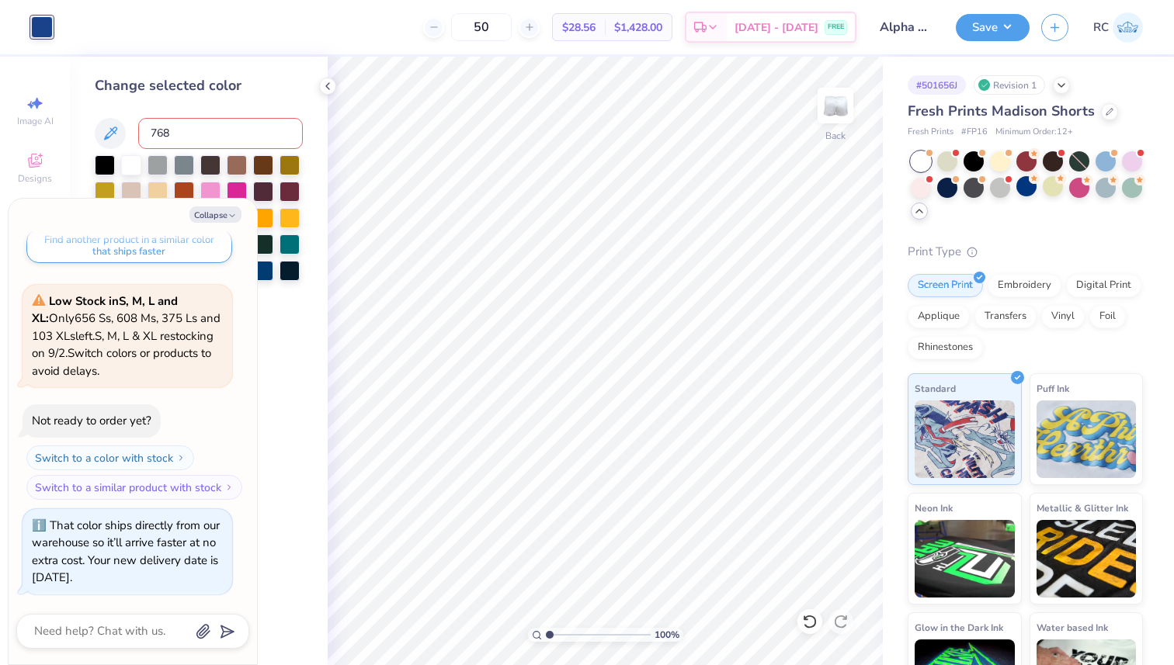
type input "7685"
type textarea "x"
click at [218, 213] on button "Collapse" at bounding box center [215, 214] width 52 height 16
type textarea "x"
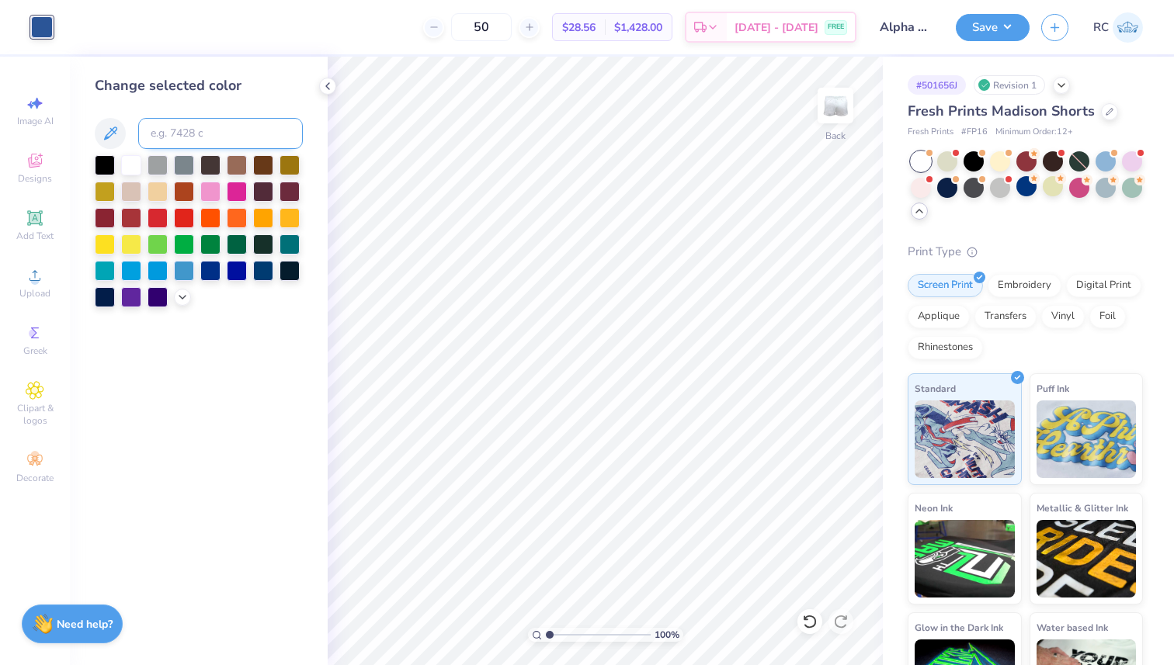
click at [186, 126] on input at bounding box center [220, 133] width 165 height 31
type input "7689"
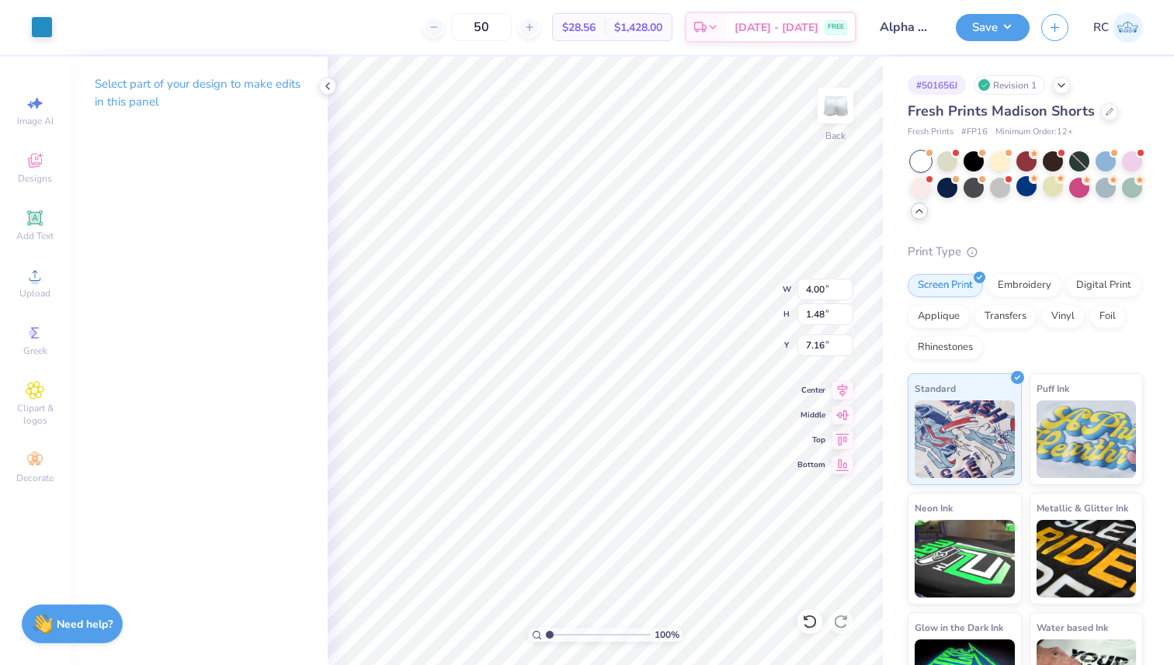
type input "7.16"
click at [819, 287] on input "4.00" at bounding box center [825, 290] width 56 height 22
type input "4.50"
type input "1.66"
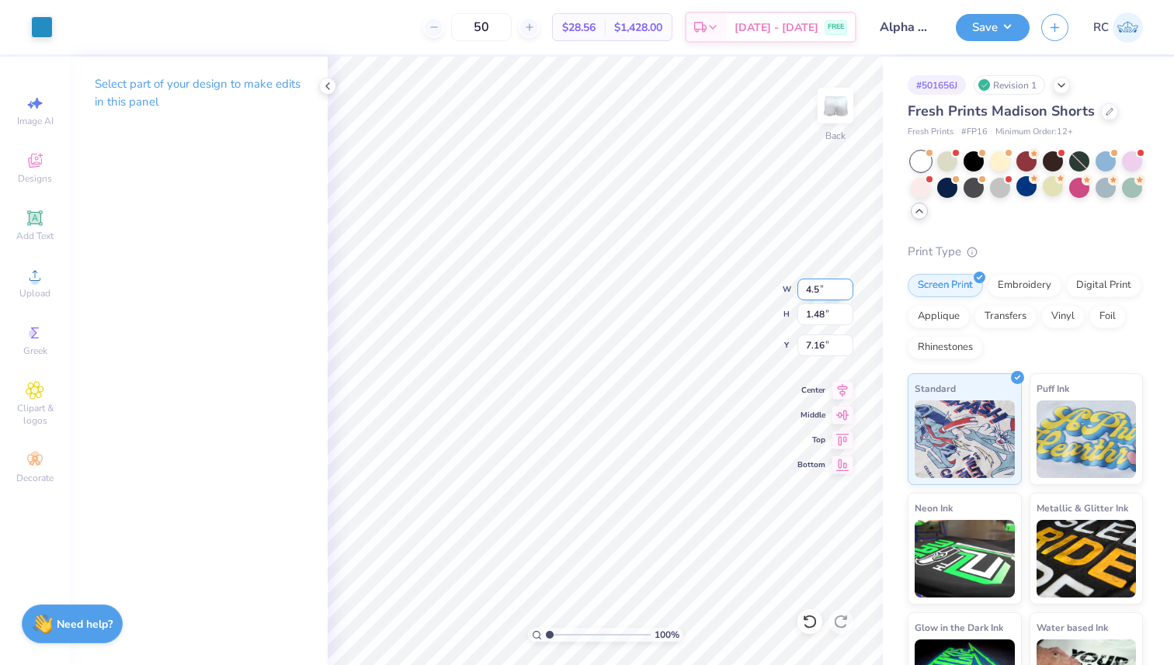
type input "7.07"
click at [813, 341] on input "7.14" at bounding box center [825, 346] width 56 height 22
type input "6.85"
click at [819, 292] on input "4.50" at bounding box center [825, 290] width 56 height 22
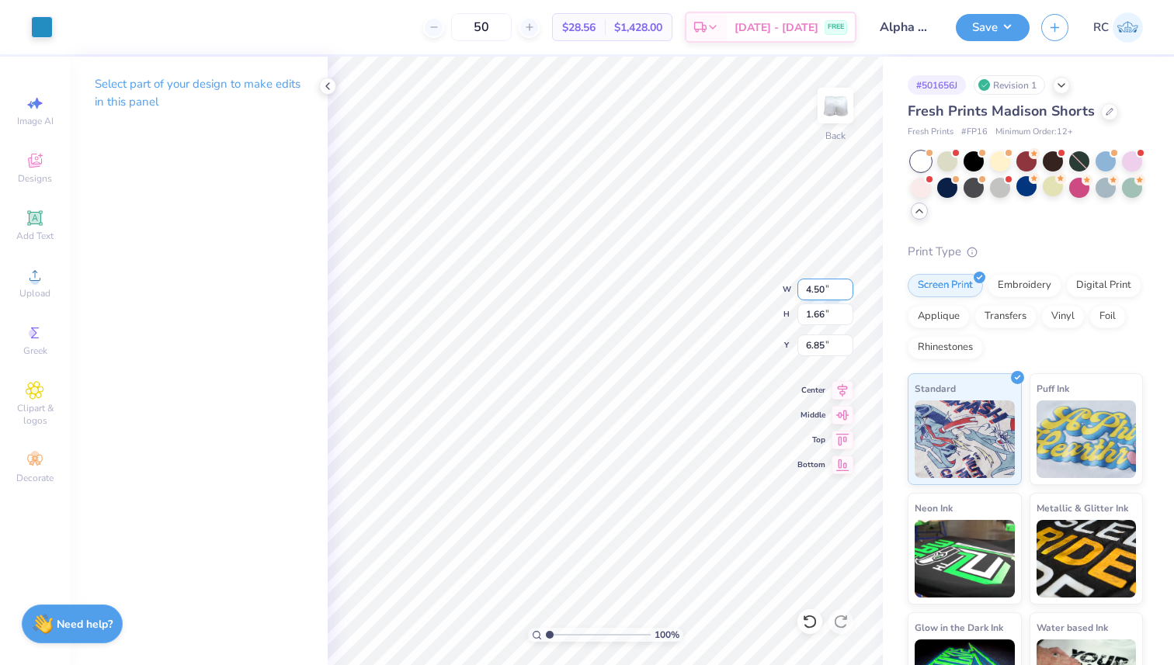
click at [819, 292] on input "4.50" at bounding box center [825, 290] width 56 height 22
type input "4.00"
type input "1.48"
type input "6.94"
click at [845, 393] on icon at bounding box center [842, 388] width 22 height 19
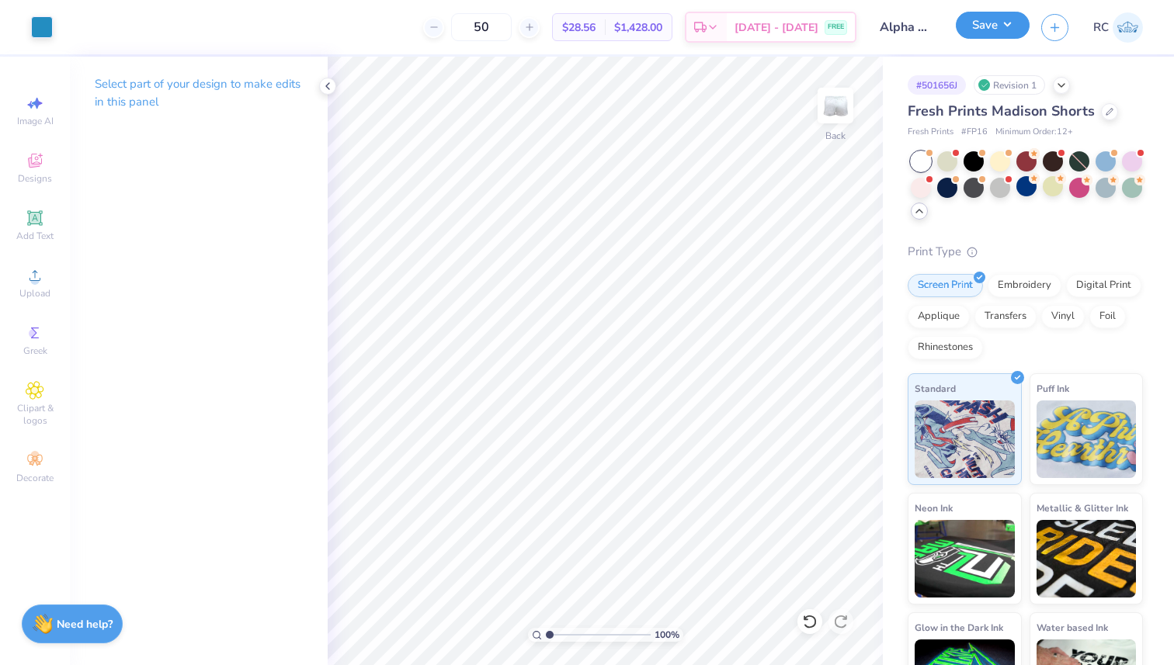
click at [987, 37] on button "Save" at bounding box center [993, 25] width 74 height 27
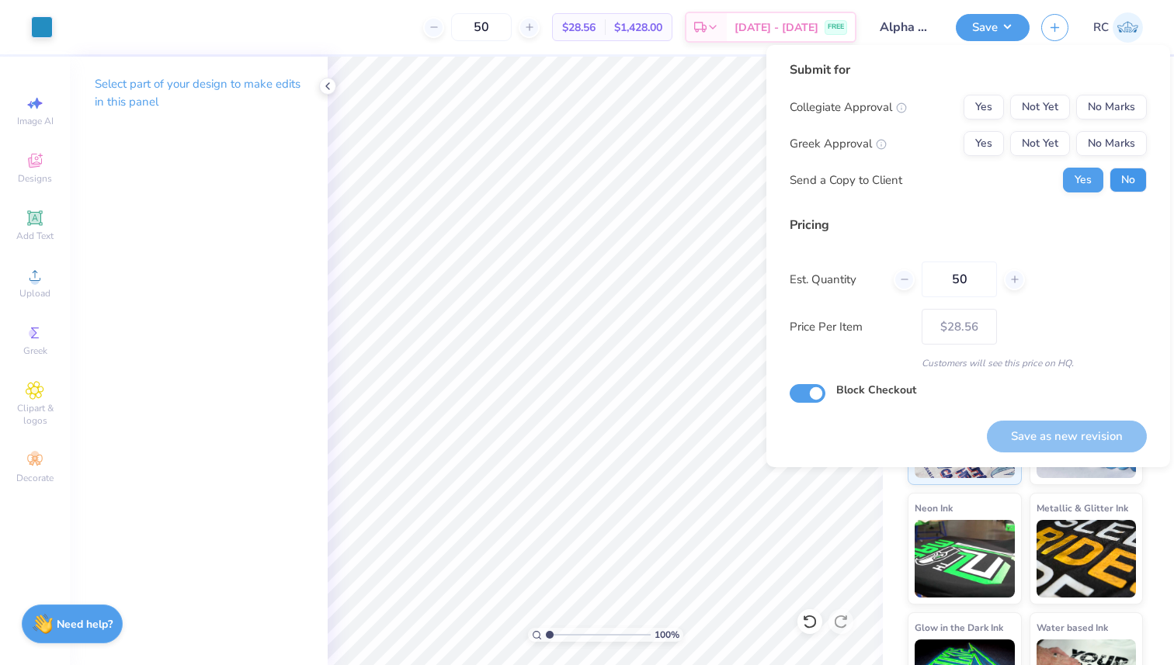
click at [1120, 172] on button "No" at bounding box center [1127, 180] width 37 height 25
click at [1119, 138] on button "No Marks" at bounding box center [1111, 143] width 71 height 25
click at [992, 132] on button "Yes" at bounding box center [983, 143] width 40 height 25
click at [1132, 106] on button "No Marks" at bounding box center [1111, 107] width 71 height 25
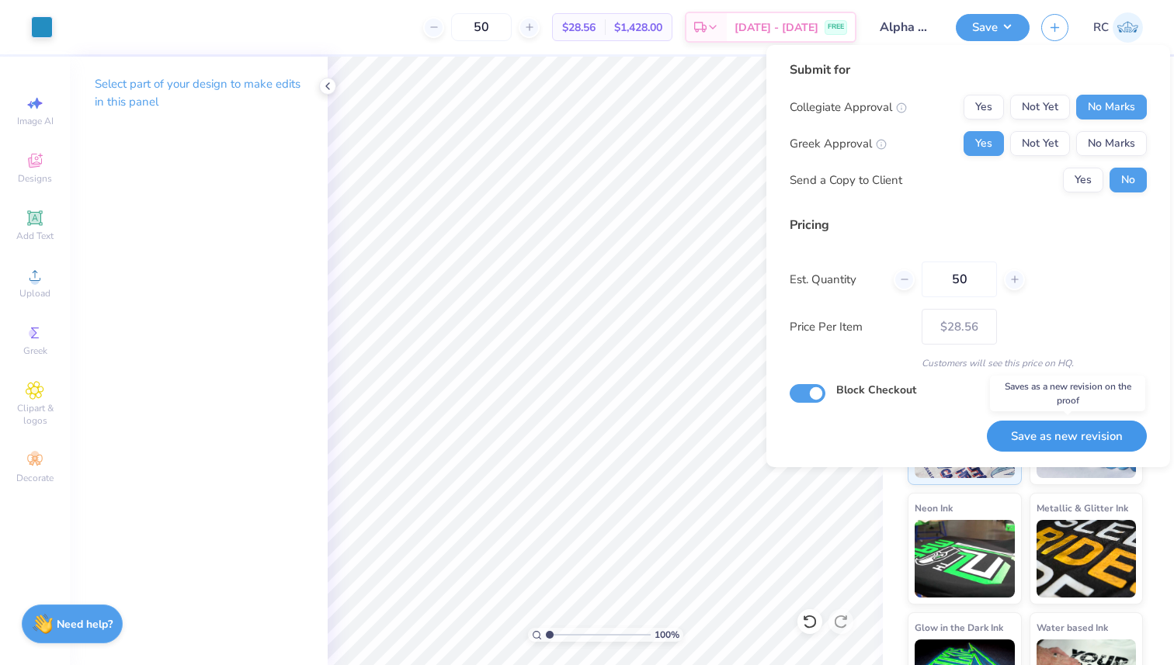
click at [1067, 439] on button "Save as new revision" at bounding box center [1067, 437] width 160 height 32
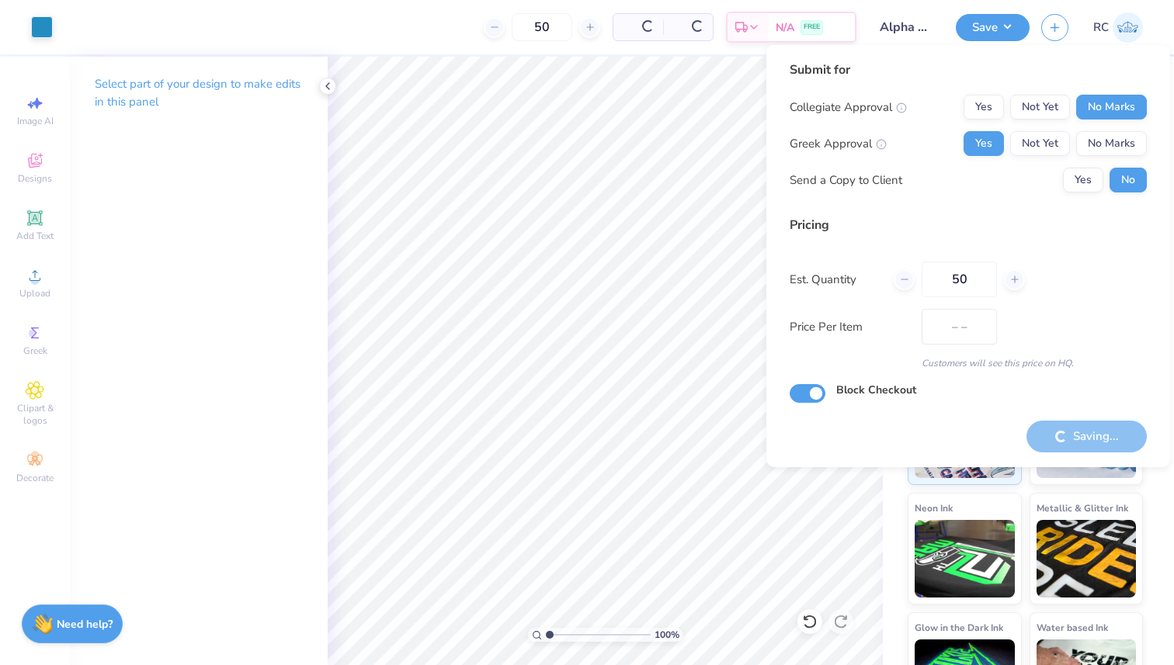
type input "$28.56"
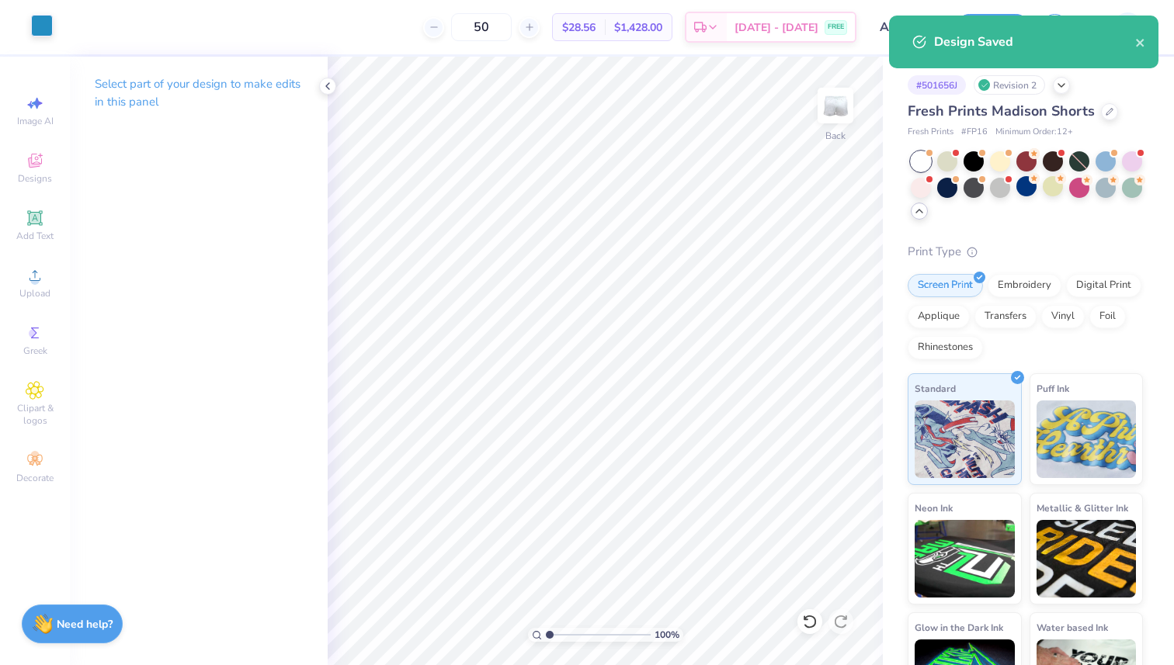
click at [46, 30] on div at bounding box center [42, 26] width 22 height 22
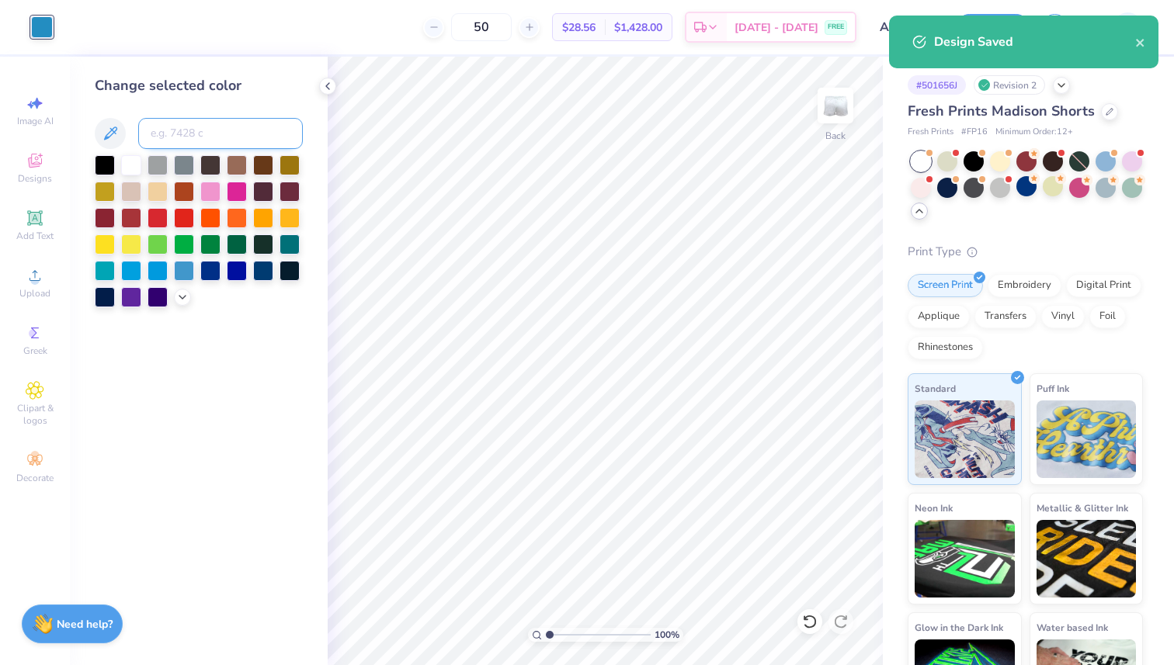
click at [209, 124] on input at bounding box center [220, 133] width 165 height 31
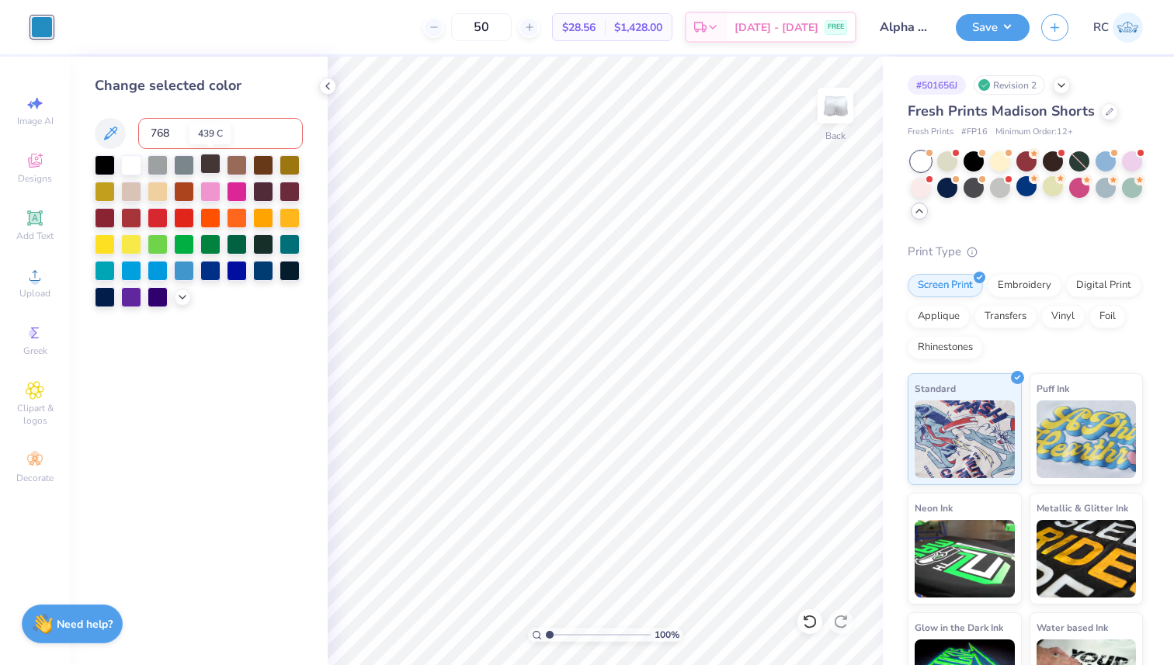
type input "7686"
click at [1018, 44] on div "Save RC" at bounding box center [1065, 27] width 218 height 54
click at [1008, 41] on div "Save RC" at bounding box center [1065, 27] width 218 height 54
click at [997, 30] on button "Save" at bounding box center [993, 25] width 74 height 27
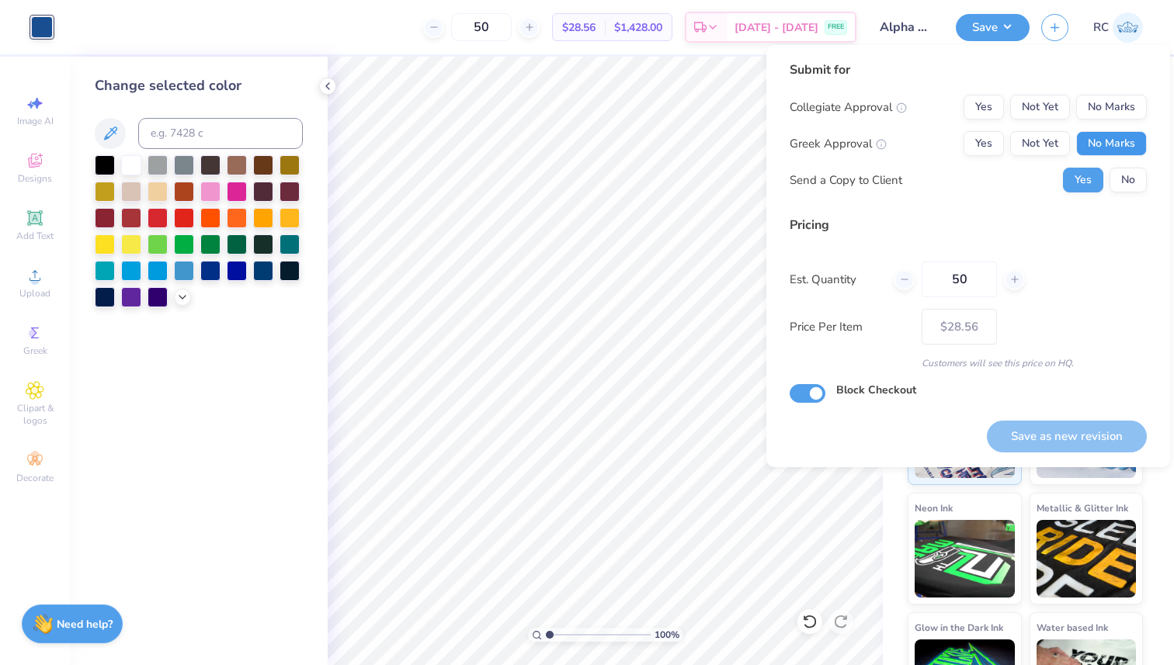
click at [1122, 144] on button "No Marks" at bounding box center [1111, 143] width 71 height 25
click at [968, 136] on button "Yes" at bounding box center [983, 143] width 40 height 25
drag, startPoint x: 1119, startPoint y: 111, endPoint x: 1101, endPoint y: 156, distance: 48.4
click at [1119, 110] on button "No Marks" at bounding box center [1111, 107] width 71 height 25
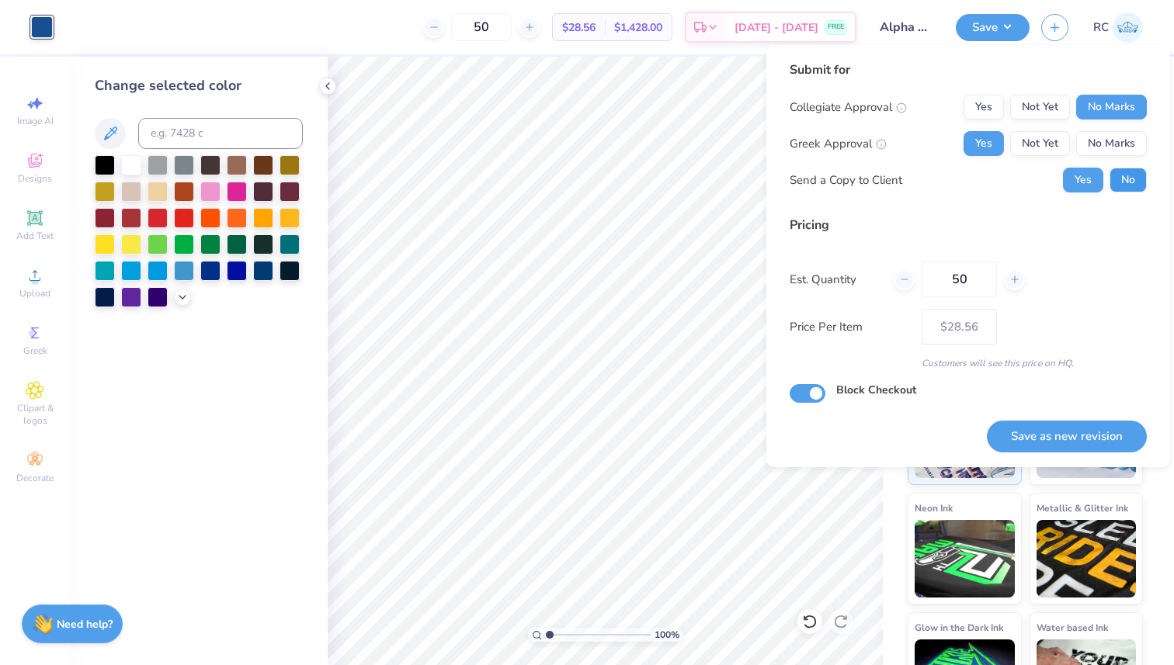
click at [1124, 182] on button "No" at bounding box center [1127, 180] width 37 height 25
click at [1078, 431] on button "Save as new revision" at bounding box center [1067, 437] width 160 height 32
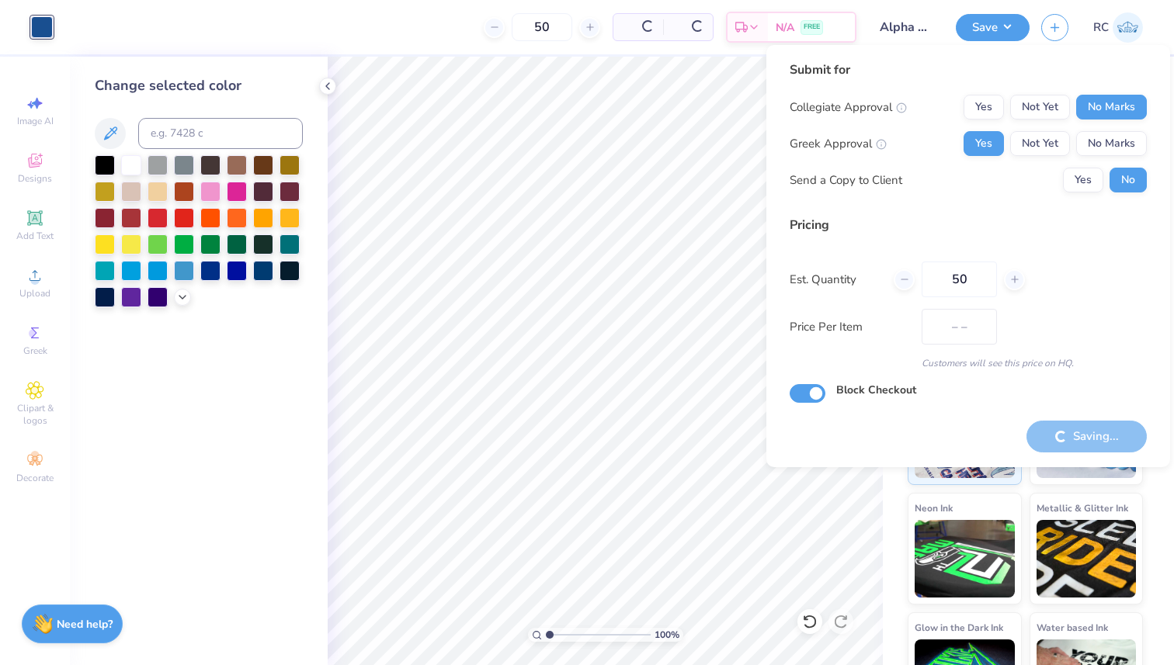
type input "$28.56"
